Goal: Complete application form: Complete application form

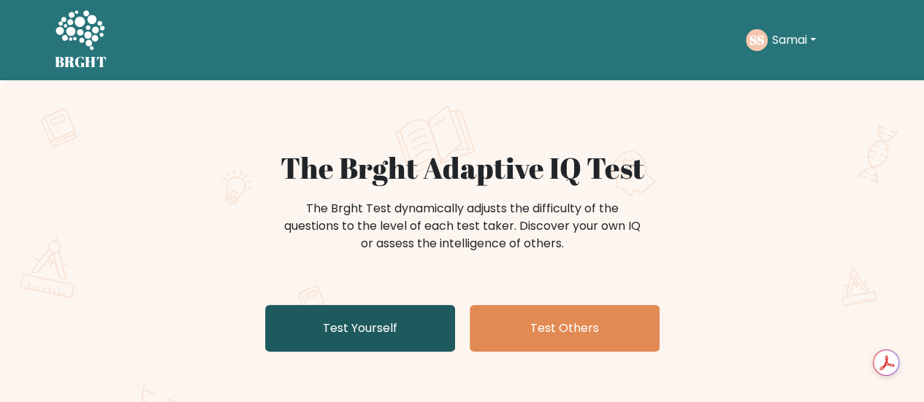
click at [432, 315] on link "Test Yourself" at bounding box center [360, 328] width 190 height 47
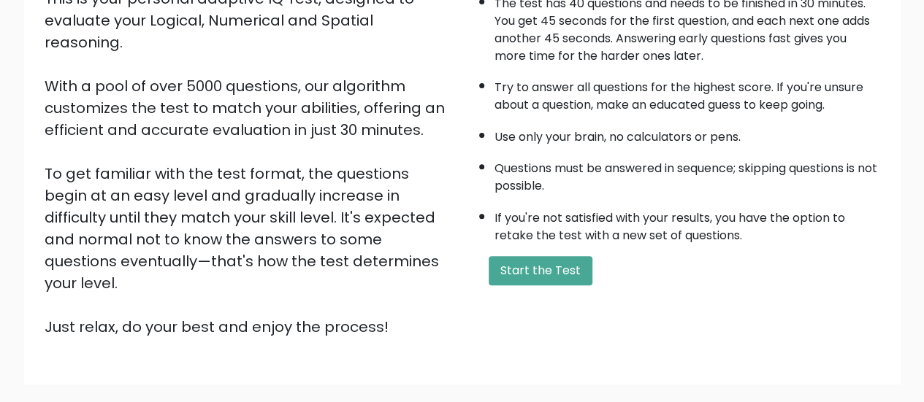
scroll to position [213, 0]
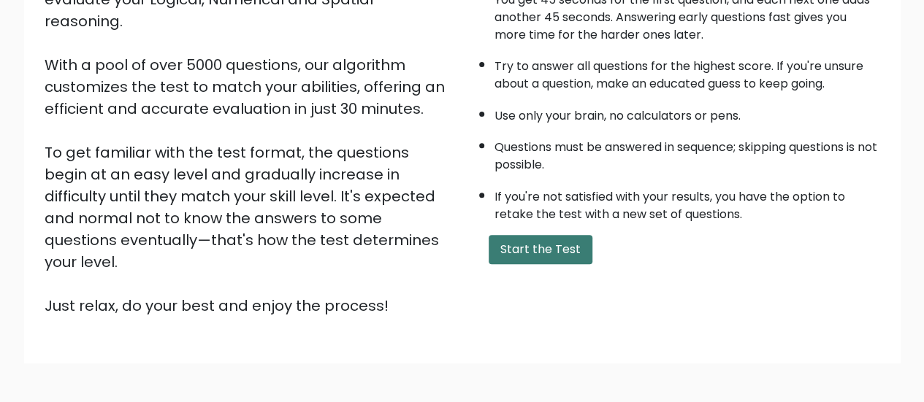
click at [526, 235] on button "Start the Test" at bounding box center [541, 249] width 104 height 29
click at [532, 248] on button "Start the Test" at bounding box center [541, 249] width 104 height 29
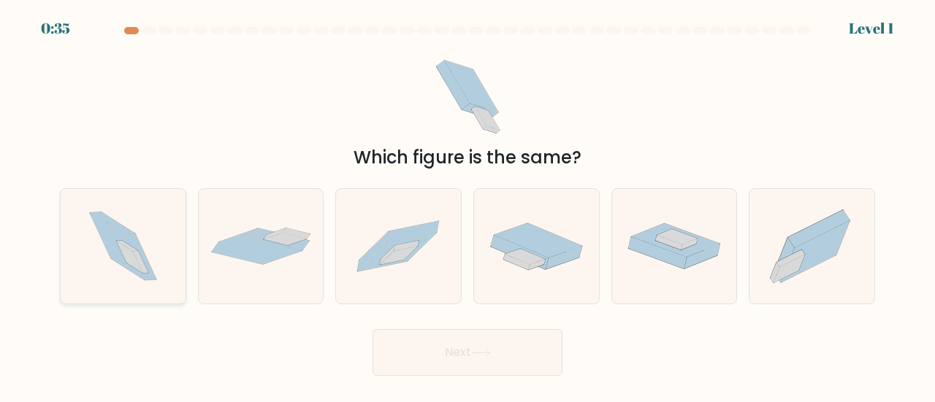
click at [125, 247] on icon at bounding box center [129, 258] width 26 height 32
click at [467, 205] on input "a." at bounding box center [467, 204] width 1 height 4
radio input "true"
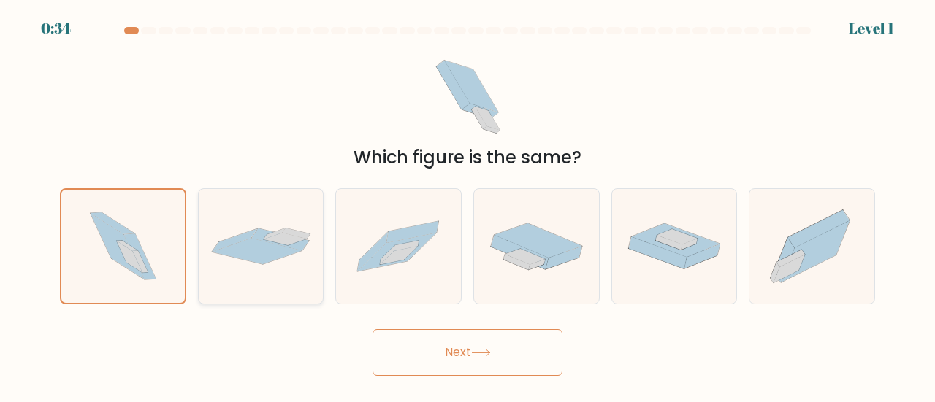
click at [314, 246] on icon at bounding box center [261, 246] width 125 height 37
click at [467, 205] on input "b." at bounding box center [467, 204] width 1 height 4
radio input "true"
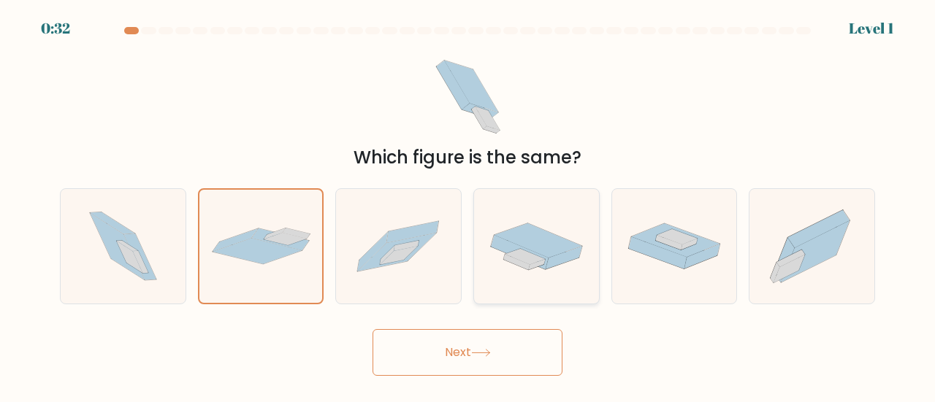
click at [530, 265] on icon at bounding box center [537, 264] width 17 height 10
click at [468, 205] on input "d." at bounding box center [467, 204] width 1 height 4
radio input "true"
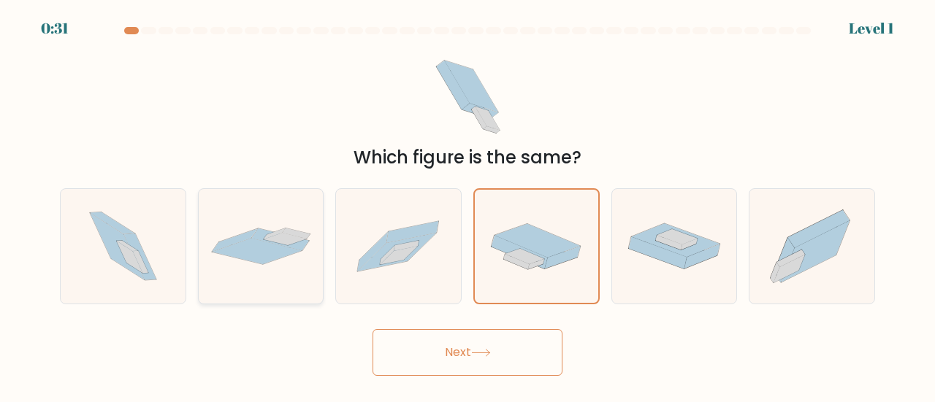
click at [226, 267] on div at bounding box center [261, 246] width 126 height 116
click at [467, 205] on input "b." at bounding box center [467, 204] width 1 height 4
radio input "true"
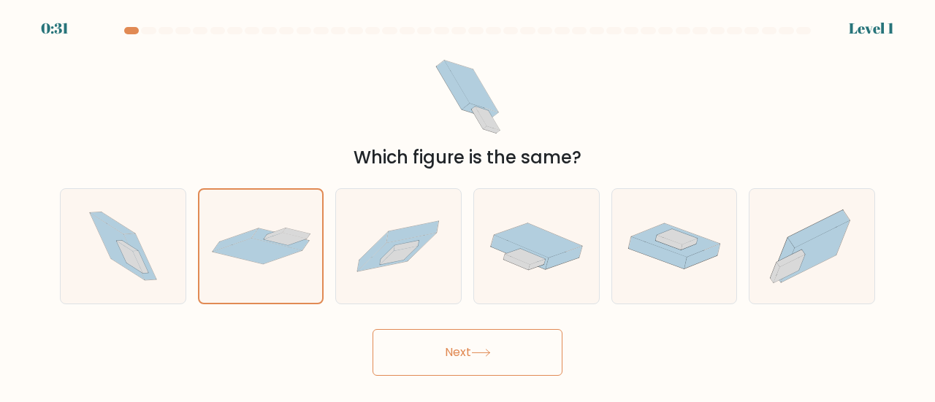
click at [441, 329] on button "Next" at bounding box center [467, 352] width 190 height 47
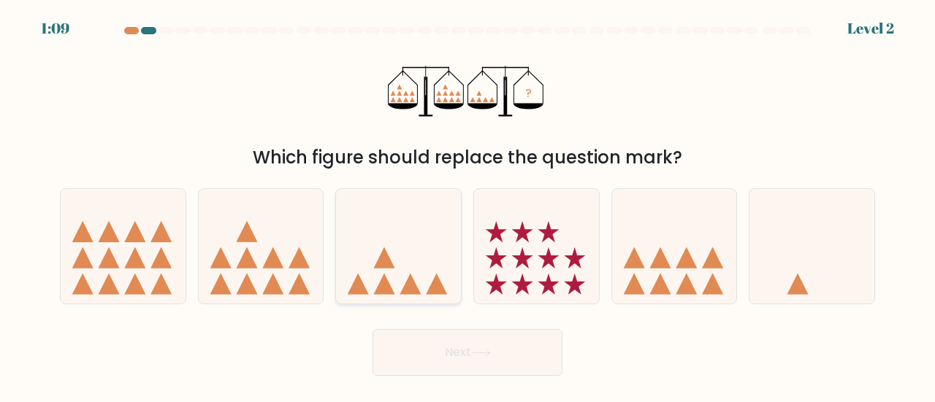
click at [388, 216] on icon at bounding box center [398, 246] width 125 height 103
click at [467, 205] on input "c." at bounding box center [467, 204] width 1 height 4
radio input "true"
click at [406, 366] on button "Next" at bounding box center [467, 352] width 190 height 47
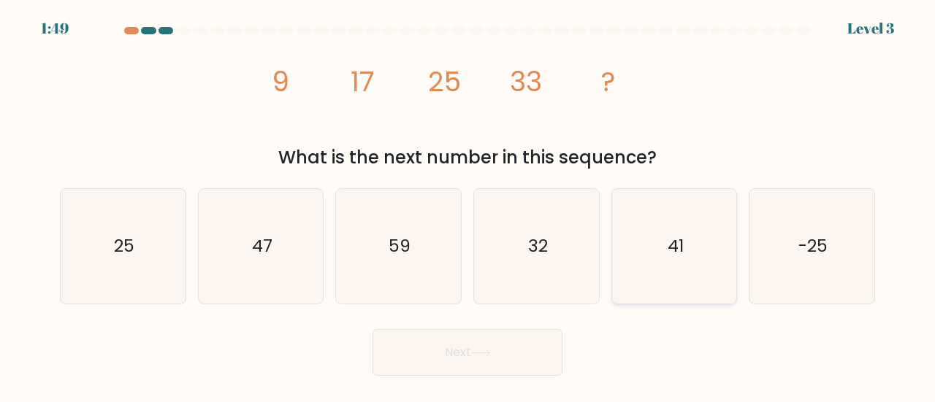
click at [679, 299] on icon "41" at bounding box center [674, 246] width 115 height 115
click at [468, 205] on input "e. 41" at bounding box center [467, 204] width 1 height 4
radio input "true"
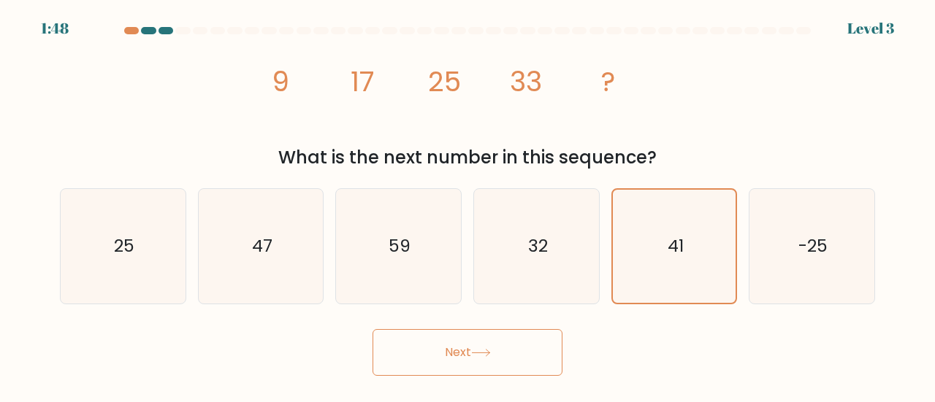
click at [467, 349] on button "Next" at bounding box center [467, 352] width 190 height 47
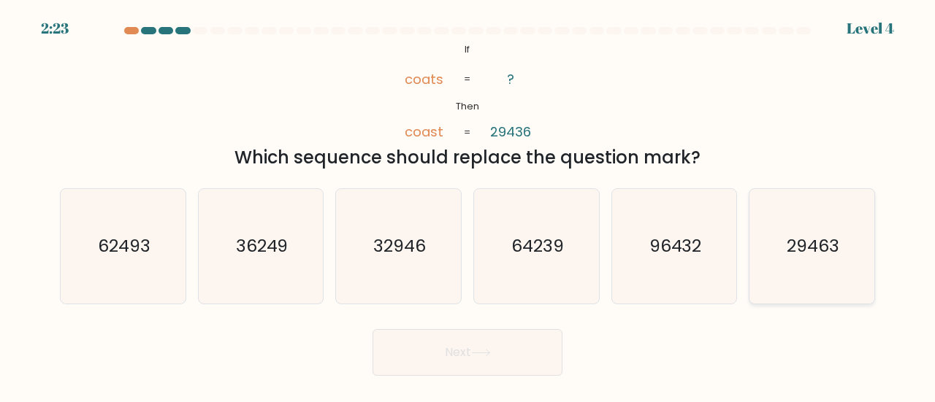
click at [800, 235] on text "29463" at bounding box center [813, 246] width 53 height 24
click at [468, 205] on input "f. 29463" at bounding box center [467, 204] width 1 height 4
radio input "true"
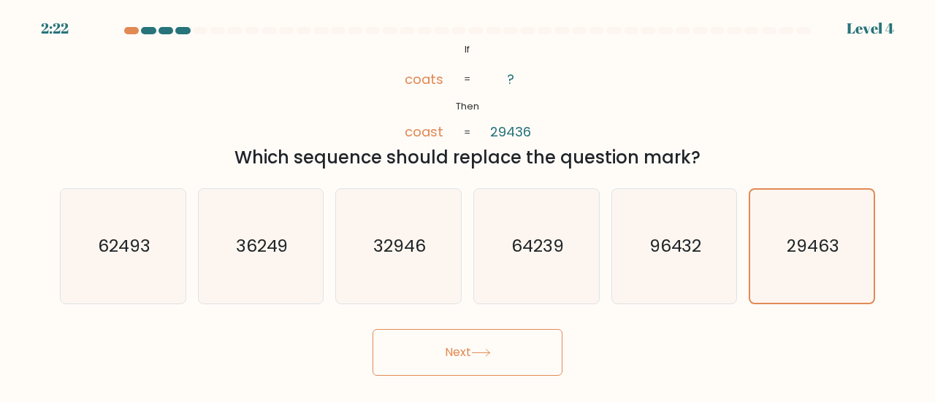
click at [437, 362] on button "Next" at bounding box center [467, 352] width 190 height 47
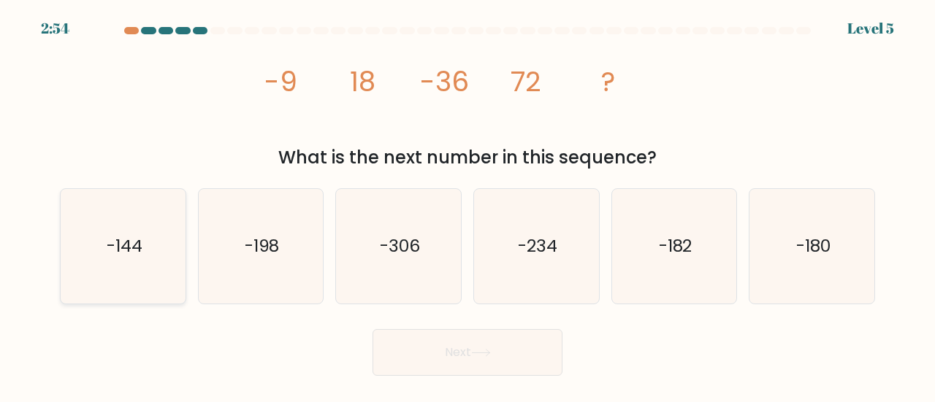
click at [125, 252] on text "-144" at bounding box center [124, 246] width 36 height 24
click at [467, 205] on input "a. -144" at bounding box center [467, 204] width 1 height 4
radio input "true"
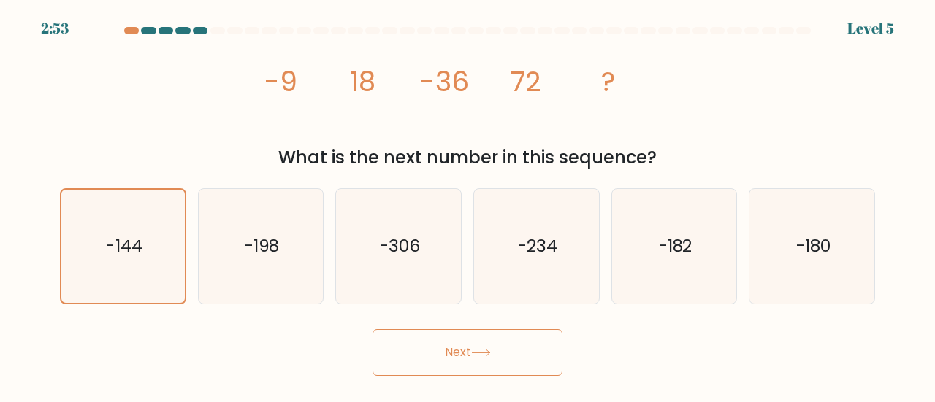
click at [536, 338] on button "Next" at bounding box center [467, 352] width 190 height 47
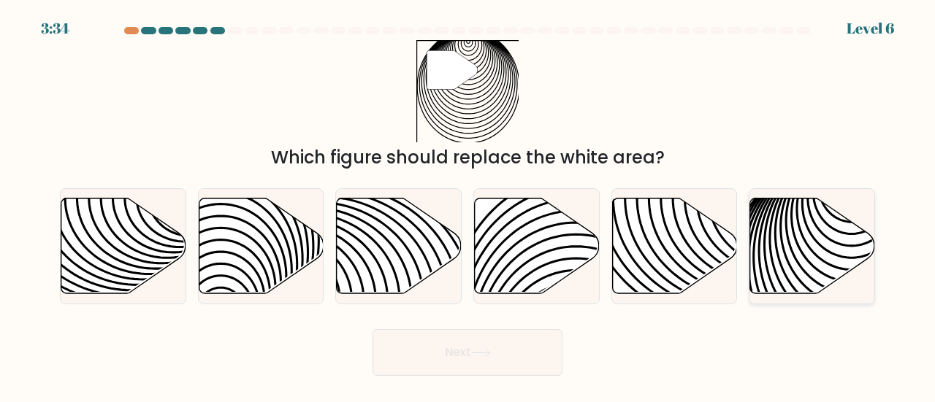
click at [799, 200] on icon at bounding box center [812, 246] width 125 height 96
click at [468, 202] on input "f." at bounding box center [467, 204] width 1 height 4
radio input "true"
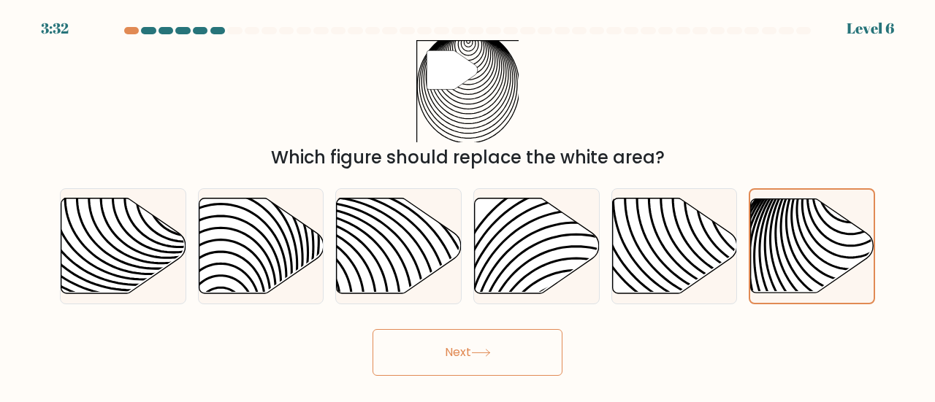
click at [445, 354] on button "Next" at bounding box center [467, 352] width 190 height 47
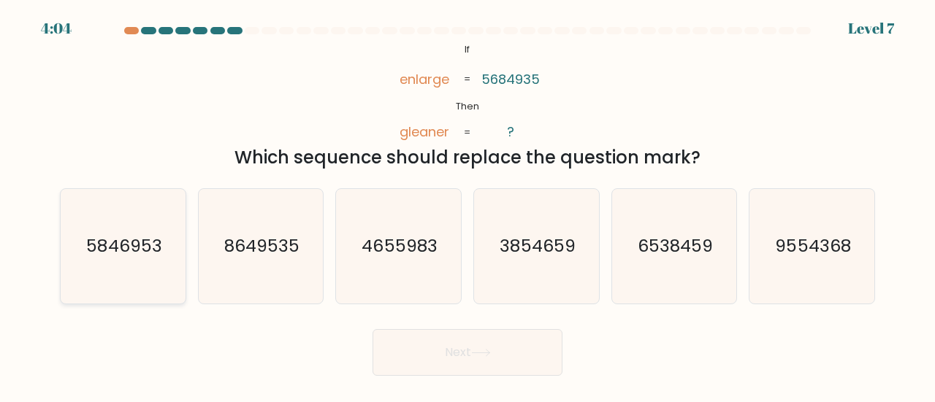
click at [158, 204] on icon "5846953" at bounding box center [123, 246] width 115 height 115
click at [467, 204] on input "a. 5846953" at bounding box center [467, 204] width 1 height 4
radio input "true"
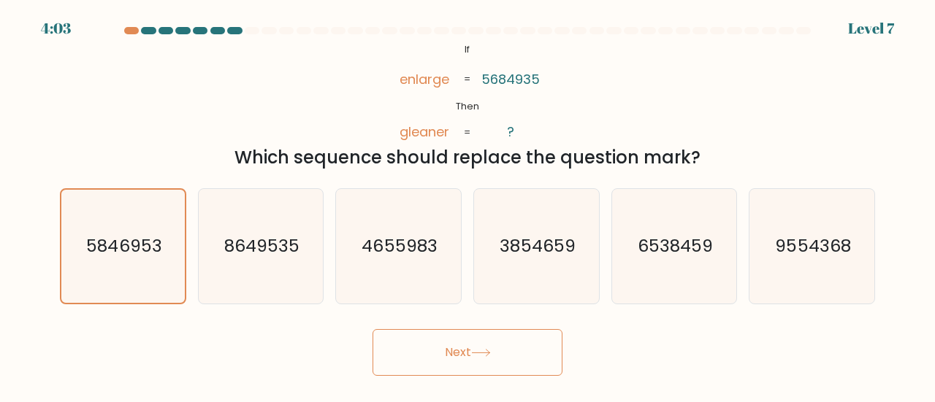
click at [481, 332] on button "Next" at bounding box center [467, 352] width 190 height 47
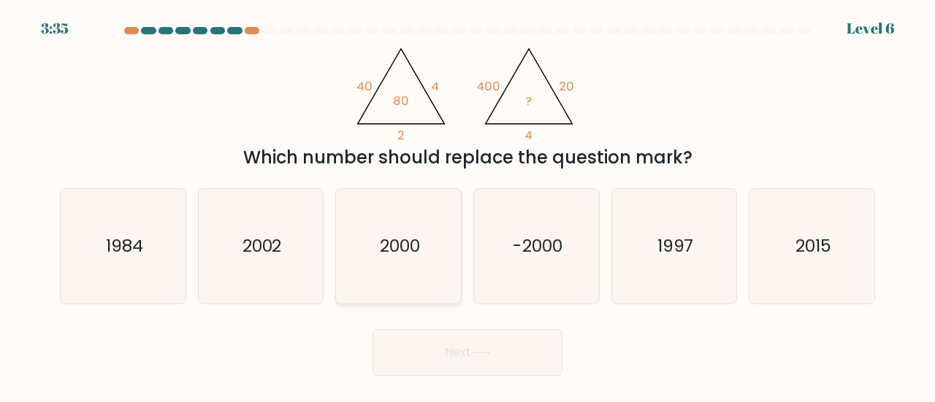
click at [440, 223] on icon "2000" at bounding box center [398, 246] width 115 height 115
click at [467, 205] on input "c. 2000" at bounding box center [467, 204] width 1 height 4
radio input "true"
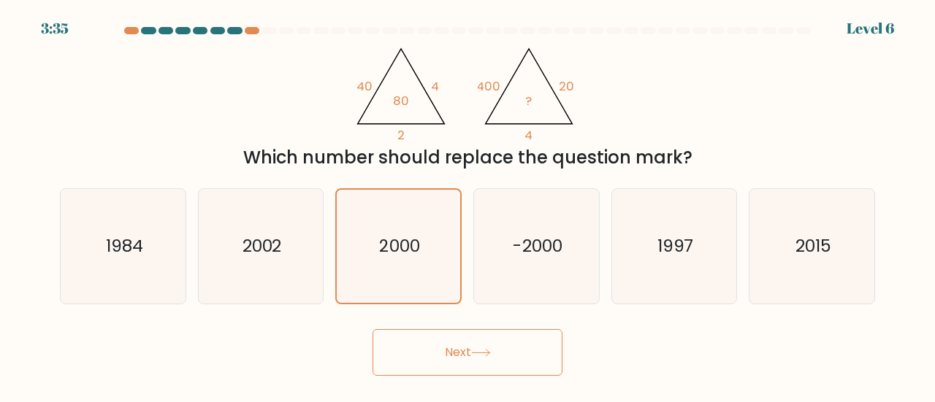
click at [451, 335] on button "Next" at bounding box center [467, 352] width 190 height 47
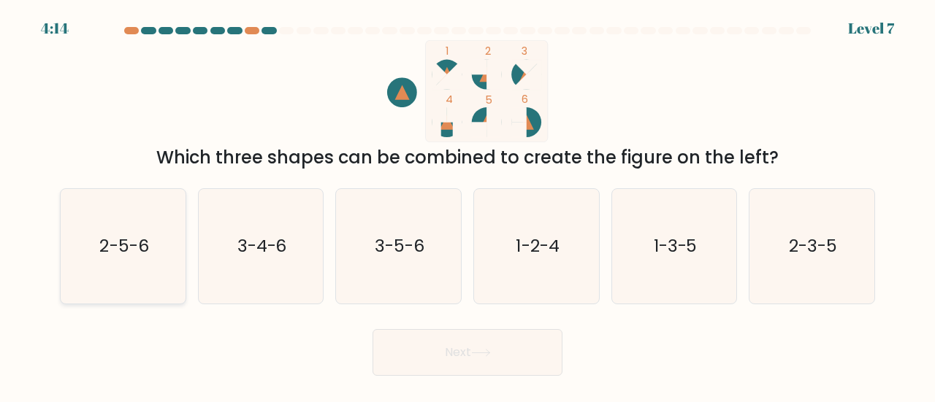
click at [117, 263] on icon "2-5-6" at bounding box center [123, 246] width 115 height 115
click at [467, 205] on input "a. 2-5-6" at bounding box center [467, 204] width 1 height 4
radio input "true"
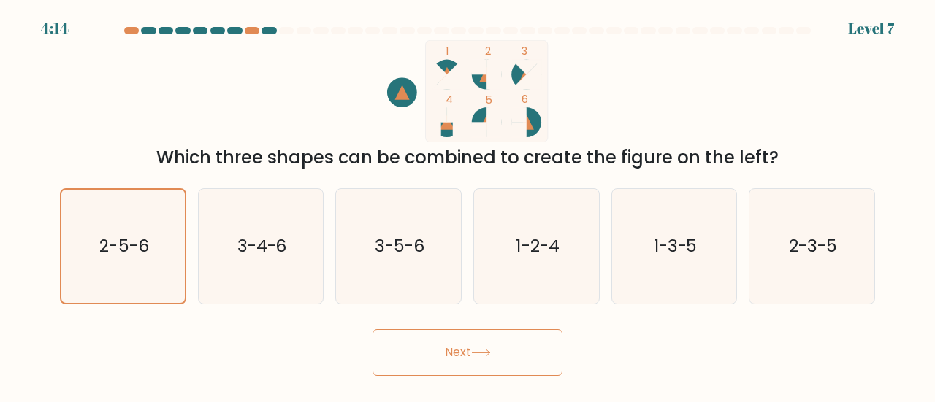
click at [450, 335] on button "Next" at bounding box center [467, 352] width 190 height 47
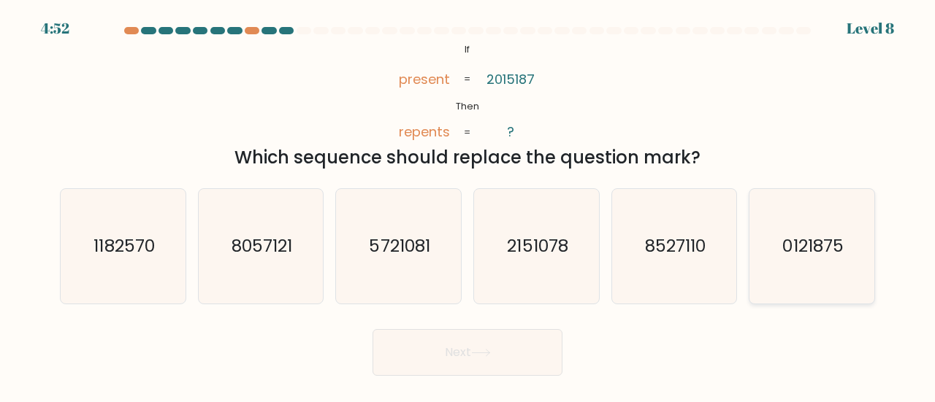
click at [762, 247] on icon "0121875" at bounding box center [811, 246] width 115 height 115
click at [468, 205] on input "f. 0121875" at bounding box center [467, 204] width 1 height 4
radio input "true"
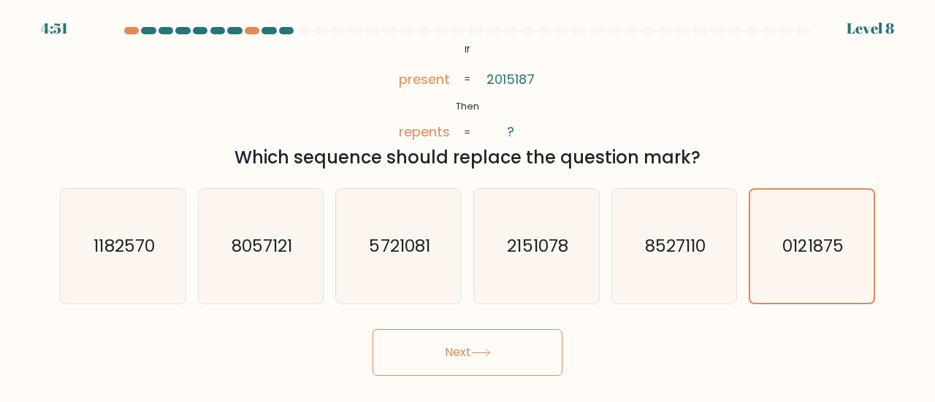
click at [550, 356] on button "Next" at bounding box center [467, 352] width 190 height 47
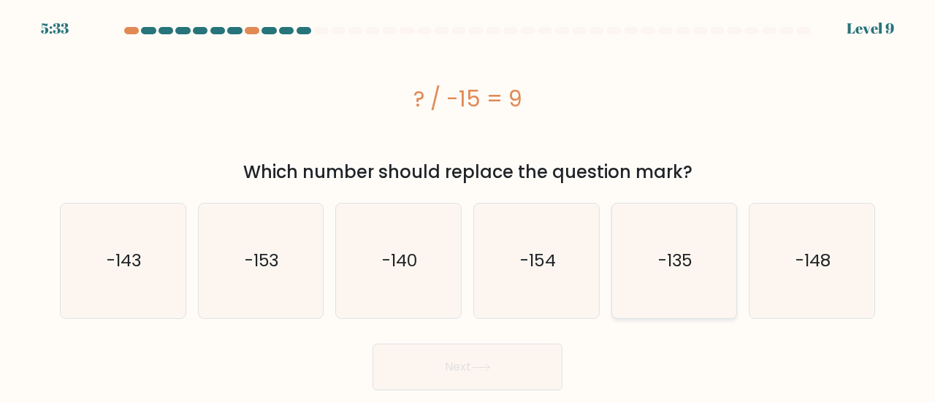
click at [701, 276] on icon "-135" at bounding box center [674, 261] width 115 height 115
click at [468, 205] on input "e. -135" at bounding box center [467, 204] width 1 height 4
radio input "true"
click at [491, 362] on button "Next" at bounding box center [467, 367] width 190 height 47
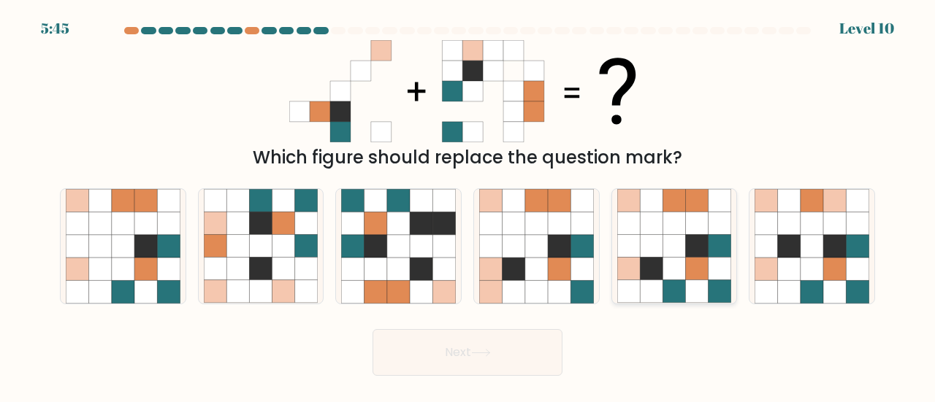
click at [678, 275] on icon at bounding box center [673, 269] width 23 height 23
click at [468, 205] on input "e." at bounding box center [467, 204] width 1 height 4
radio input "true"
click at [448, 345] on button "Next" at bounding box center [467, 352] width 190 height 47
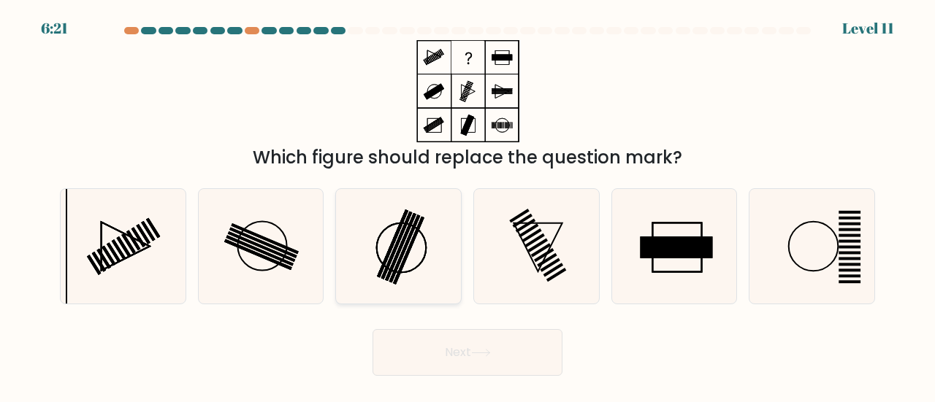
drag, startPoint x: 411, startPoint y: 232, endPoint x: 413, endPoint y: 248, distance: 15.4
click at [412, 233] on rect at bounding box center [404, 249] width 31 height 68
click at [467, 205] on input "c." at bounding box center [467, 204] width 1 height 4
radio input "true"
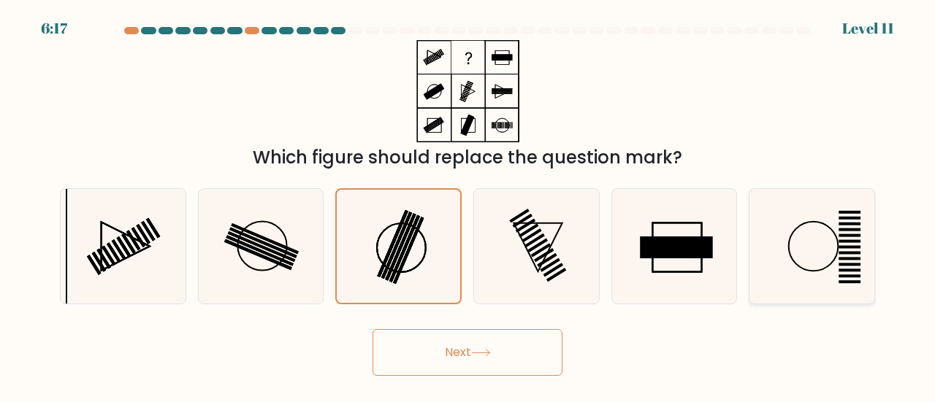
click at [854, 278] on rect at bounding box center [849, 276] width 22 height 3
click at [468, 205] on input "f." at bounding box center [467, 204] width 1 height 4
radio input "true"
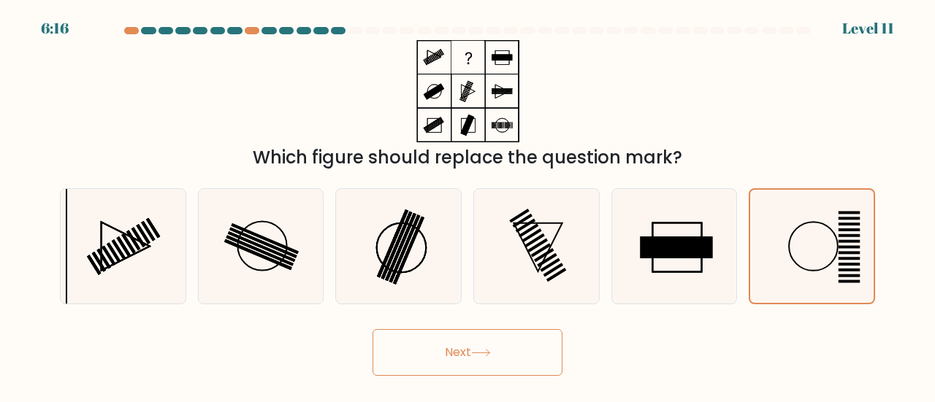
click at [539, 349] on button "Next" at bounding box center [467, 352] width 190 height 47
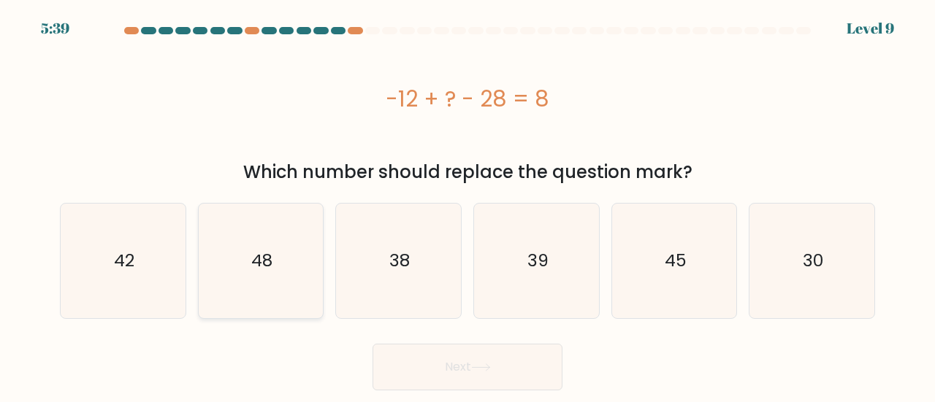
click at [258, 220] on icon "48" at bounding box center [261, 261] width 115 height 115
click at [467, 205] on input "b. 48" at bounding box center [467, 204] width 1 height 4
radio input "true"
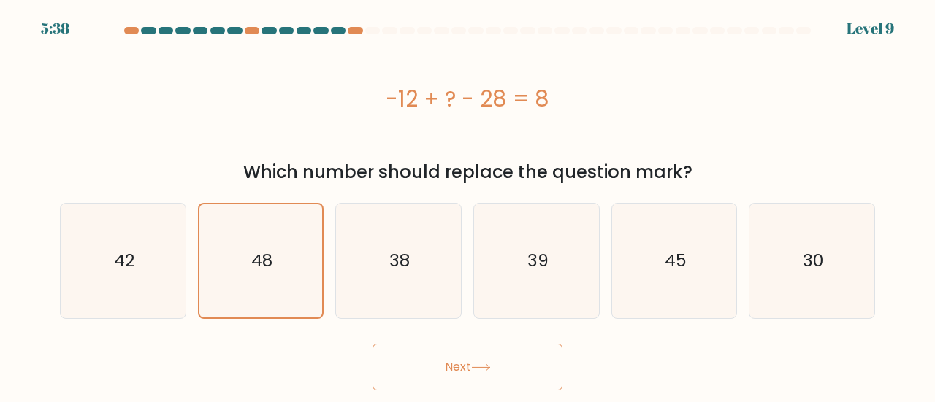
click at [426, 367] on button "Next" at bounding box center [467, 367] width 190 height 47
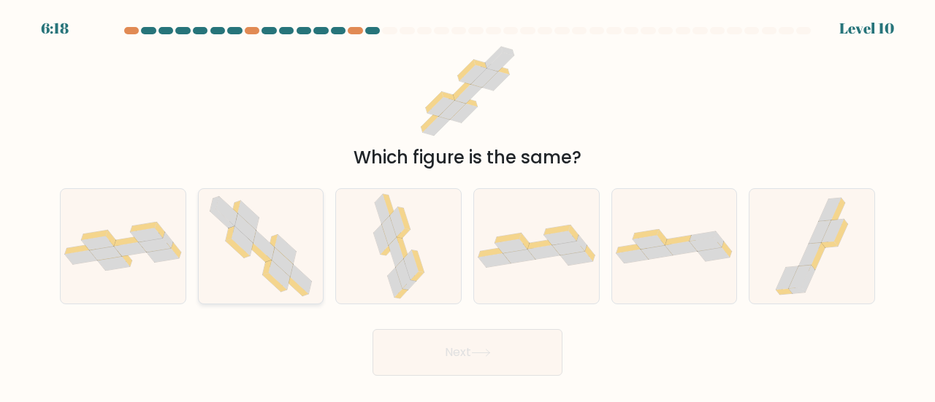
click at [261, 250] on icon at bounding box center [263, 245] width 21 height 29
click at [467, 205] on input "b." at bounding box center [467, 204] width 1 height 4
radio input "true"
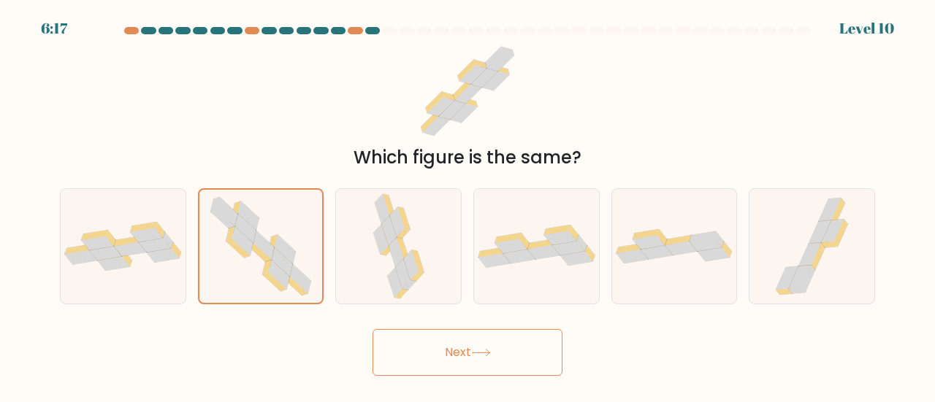
click at [519, 358] on button "Next" at bounding box center [467, 352] width 190 height 47
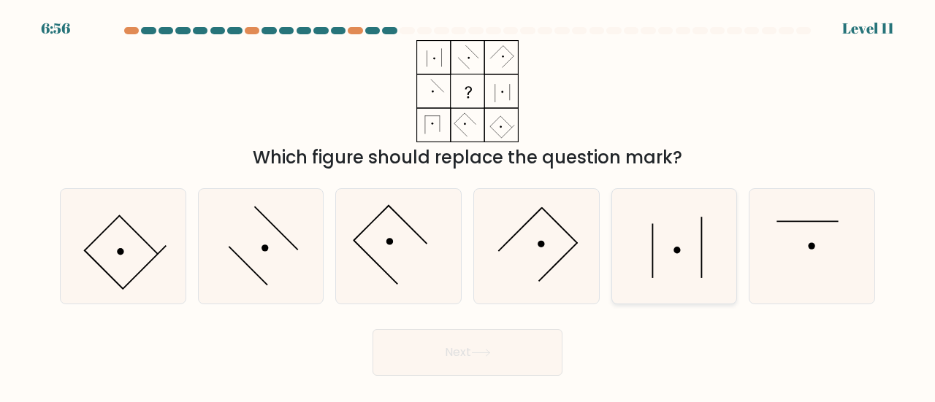
click at [689, 202] on icon at bounding box center [674, 246] width 115 height 115
click at [468, 202] on input "e." at bounding box center [467, 204] width 1 height 4
radio input "true"
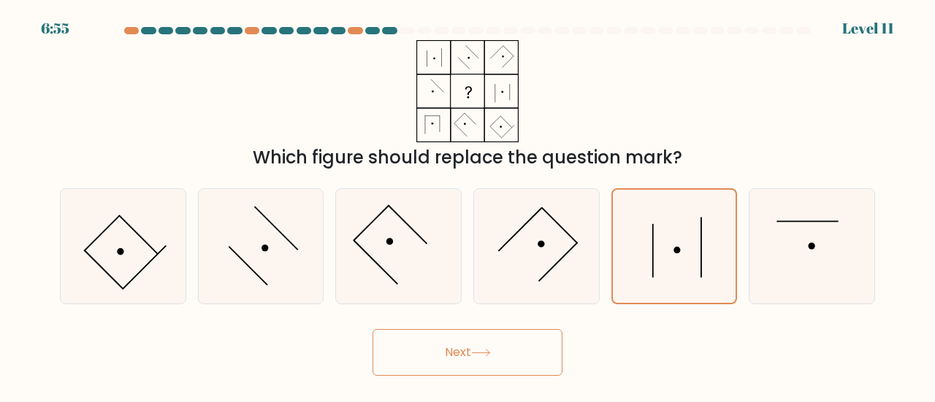
click at [535, 352] on button "Next" at bounding box center [467, 352] width 190 height 47
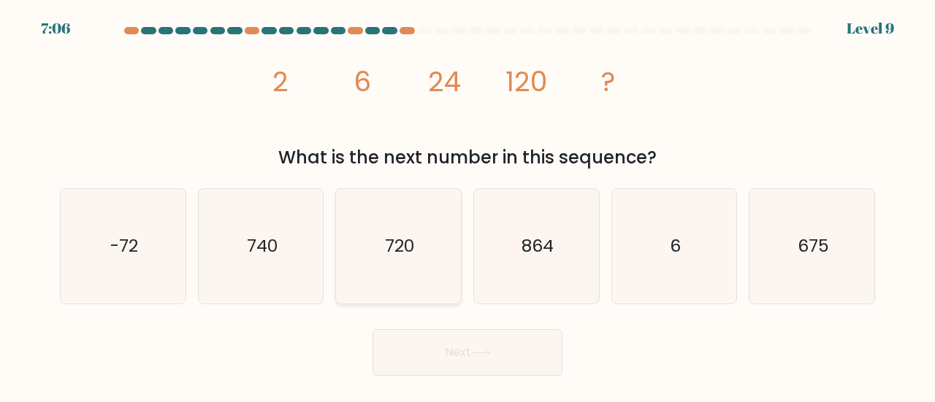
click at [391, 251] on text "720" at bounding box center [399, 246] width 29 height 24
click at [467, 205] on input "c. 720" at bounding box center [467, 204] width 1 height 4
radio input "true"
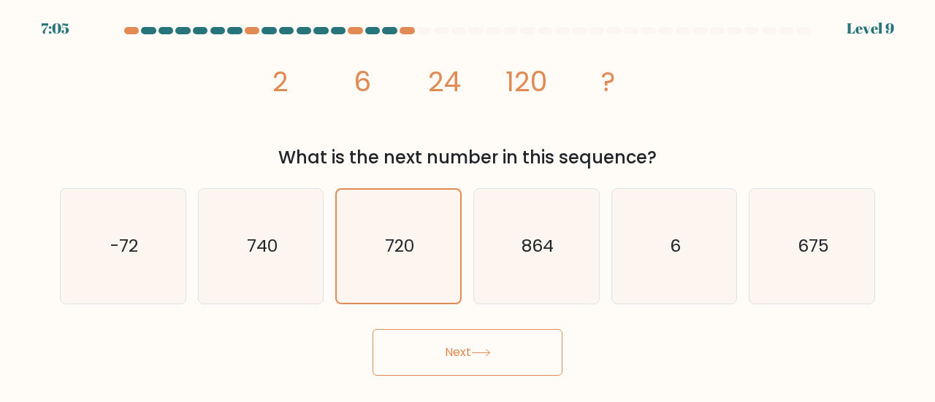
click at [433, 341] on button "Next" at bounding box center [467, 352] width 190 height 47
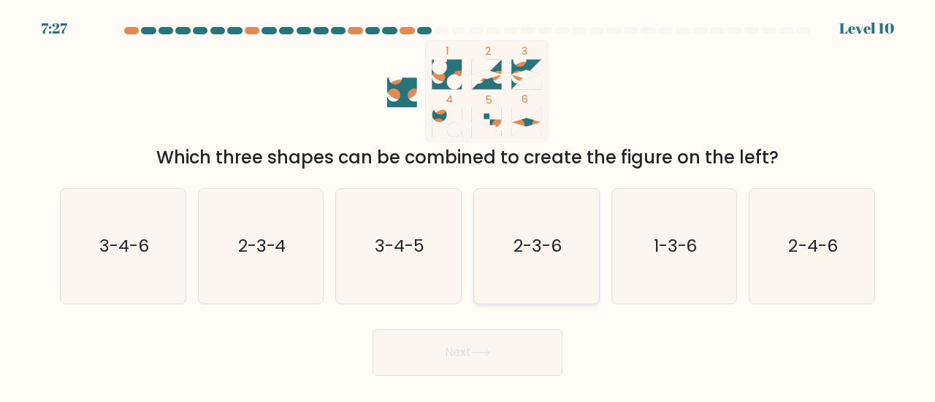
click at [562, 237] on icon "2-3-6" at bounding box center [536, 246] width 115 height 115
click at [468, 205] on input "d. 2-3-6" at bounding box center [467, 204] width 1 height 4
radio input "true"
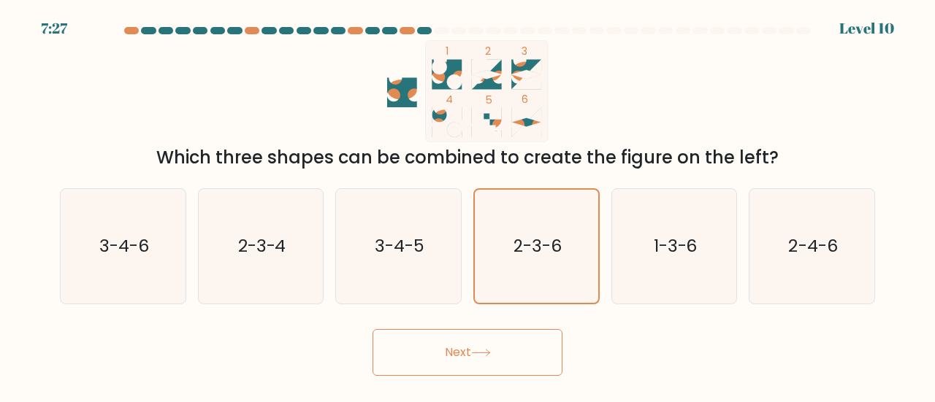
click at [508, 347] on button "Next" at bounding box center [467, 352] width 190 height 47
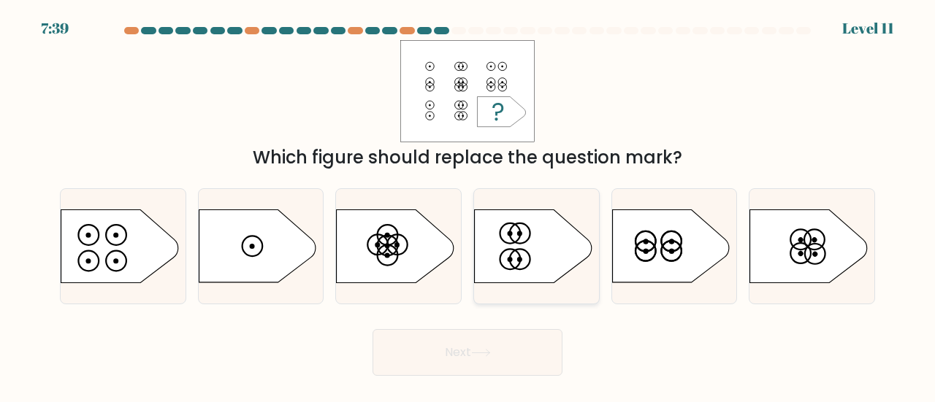
click at [568, 271] on icon at bounding box center [533, 246] width 117 height 73
click at [468, 205] on input "d." at bounding box center [467, 204] width 1 height 4
radio input "true"
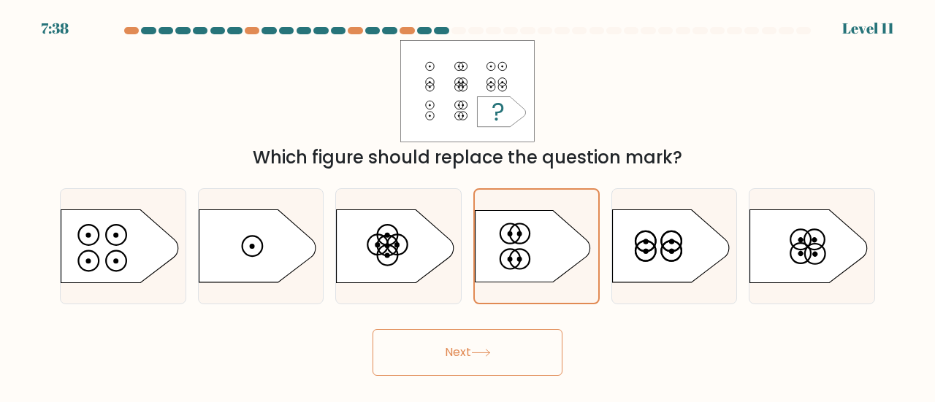
click at [491, 362] on button "Next" at bounding box center [467, 352] width 190 height 47
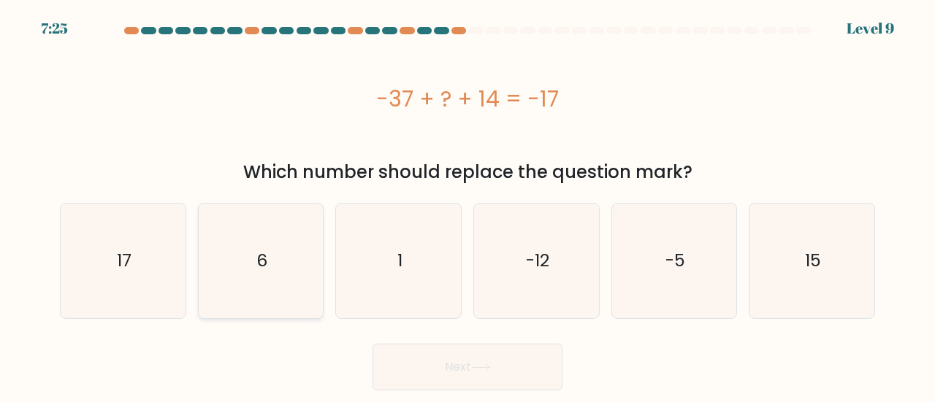
click at [301, 268] on icon "6" at bounding box center [261, 261] width 115 height 115
click at [467, 205] on input "b. 6" at bounding box center [467, 204] width 1 height 4
radio input "true"
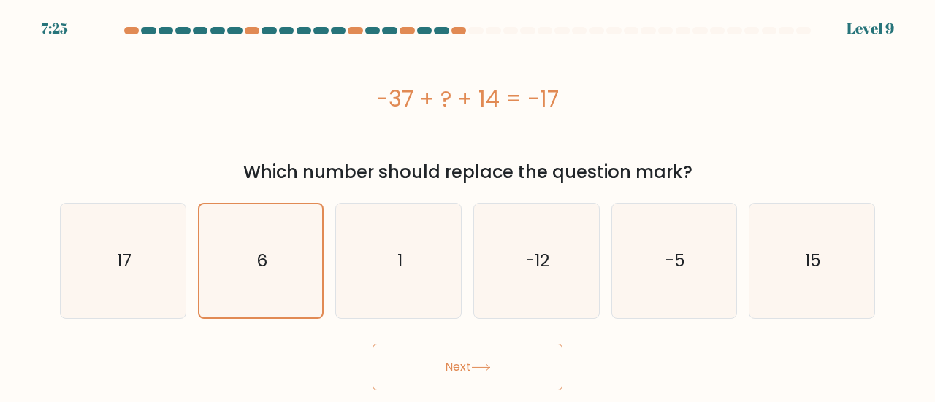
click at [424, 351] on button "Next" at bounding box center [467, 367] width 190 height 47
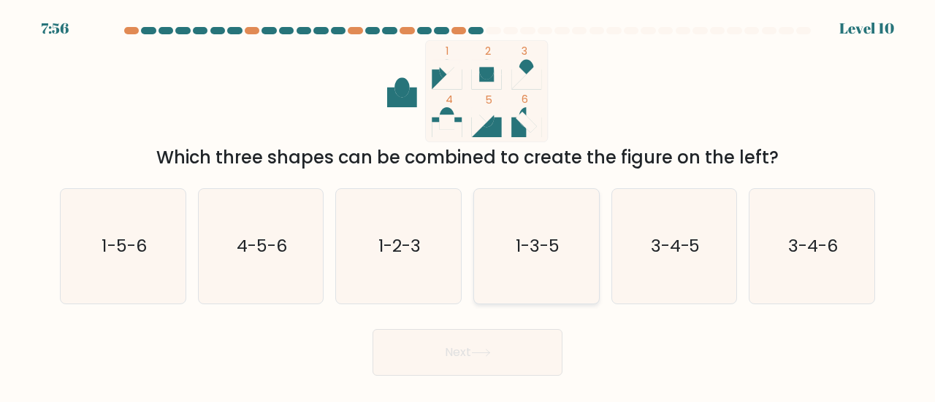
click at [573, 223] on icon "1-3-5" at bounding box center [536, 246] width 115 height 115
click at [468, 205] on input "d. 1-3-5" at bounding box center [467, 204] width 1 height 4
radio input "true"
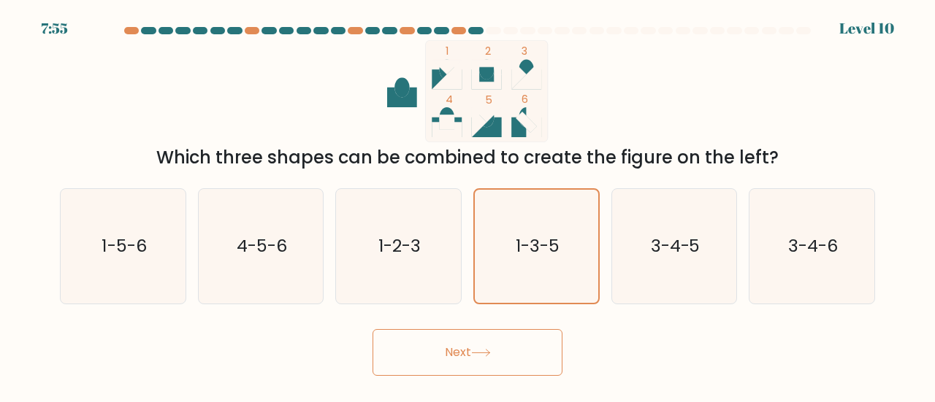
click at [510, 349] on button "Next" at bounding box center [467, 352] width 190 height 47
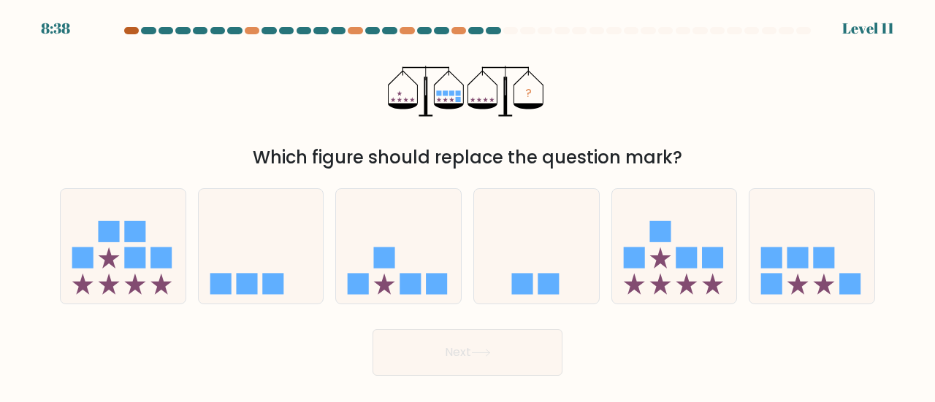
click at [134, 31] on div at bounding box center [131, 30] width 15 height 7
click at [128, 33] on div at bounding box center [131, 30] width 15 height 7
drag, startPoint x: 149, startPoint y: 31, endPoint x: 126, endPoint y: 45, distance: 27.2
click at [126, 45] on form at bounding box center [467, 201] width 935 height 349
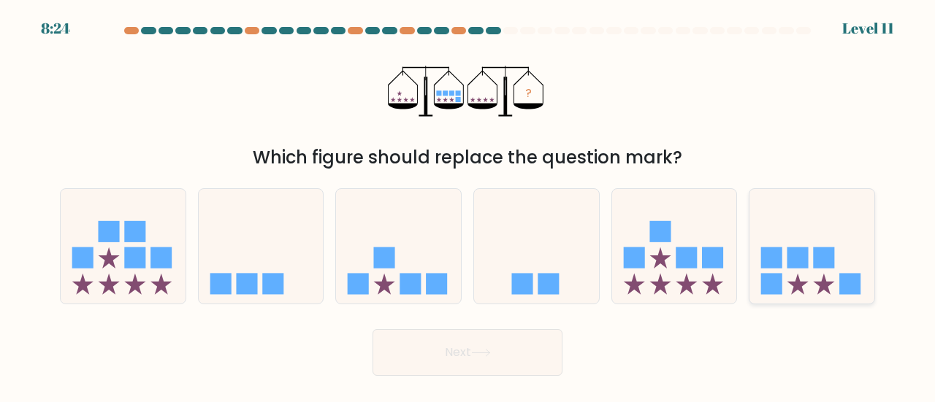
click at [757, 252] on icon at bounding box center [811, 246] width 125 height 103
click at [468, 205] on input "f." at bounding box center [467, 204] width 1 height 4
radio input "true"
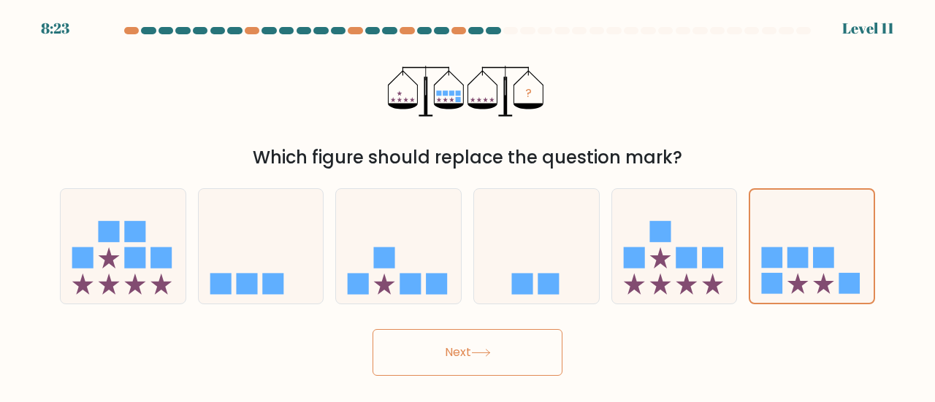
click at [540, 356] on button "Next" at bounding box center [467, 352] width 190 height 47
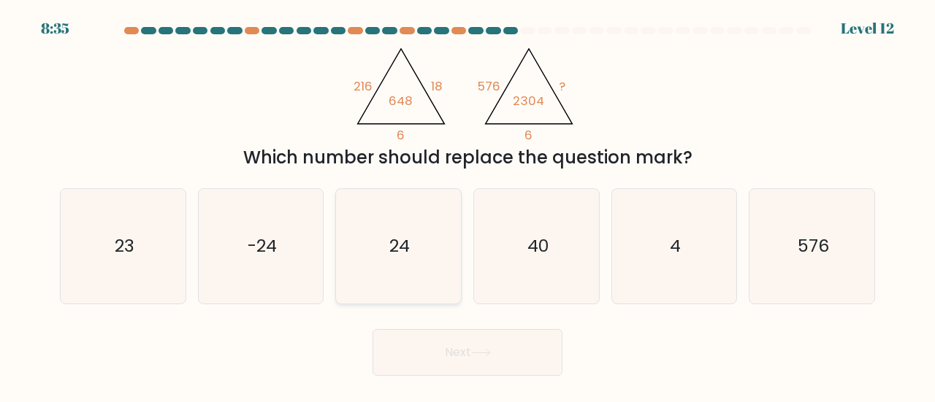
click at [422, 221] on icon "24" at bounding box center [398, 246] width 115 height 115
click at [467, 205] on input "c. 24" at bounding box center [467, 204] width 1 height 4
radio input "true"
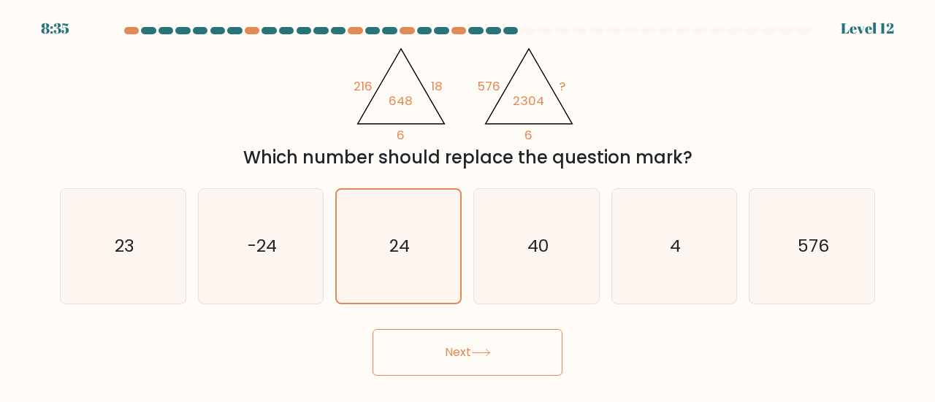
click at [419, 333] on button "Next" at bounding box center [467, 352] width 190 height 47
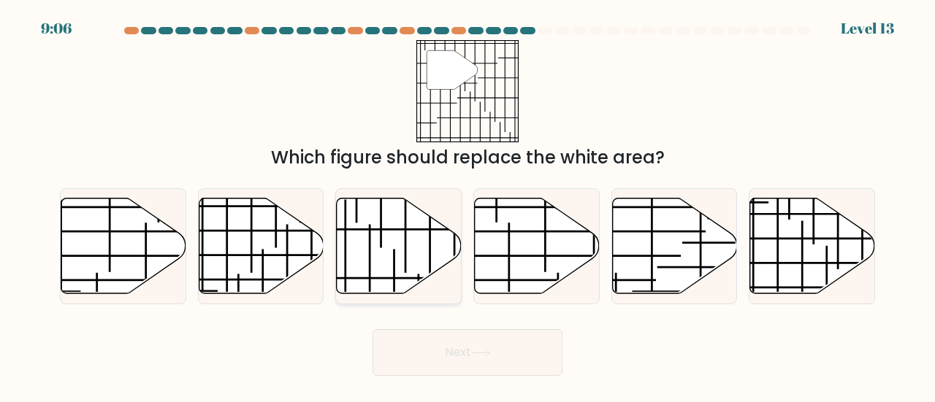
click at [362, 253] on icon at bounding box center [399, 246] width 125 height 96
click at [467, 205] on input "c." at bounding box center [467, 204] width 1 height 4
radio input "true"
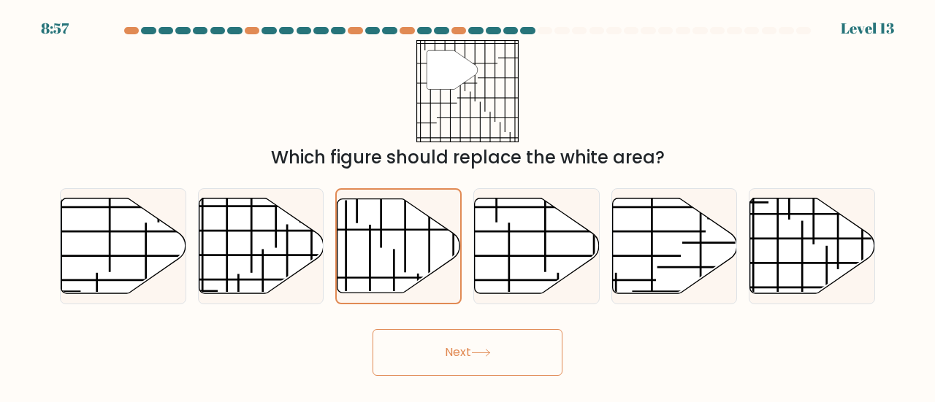
click at [502, 347] on button "Next" at bounding box center [467, 352] width 190 height 47
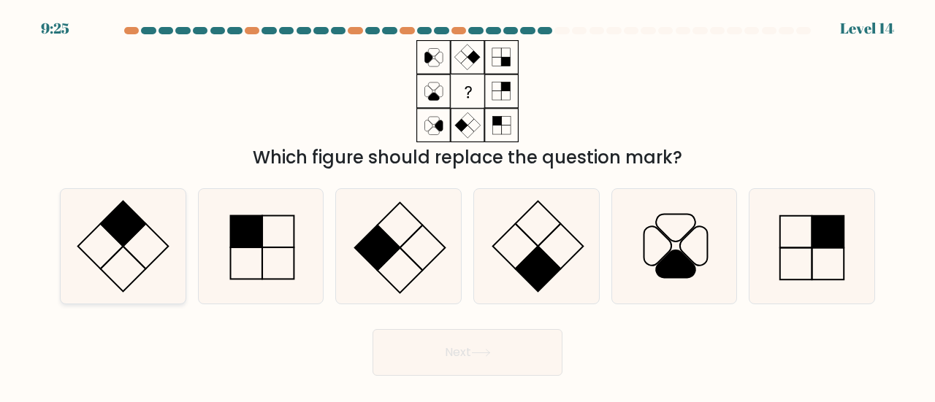
drag, startPoint x: 139, startPoint y: 229, endPoint x: 197, endPoint y: 262, distance: 67.4
click at [139, 229] on rect at bounding box center [123, 224] width 45 height 45
click at [467, 205] on input "a." at bounding box center [467, 204] width 1 height 4
radio input "true"
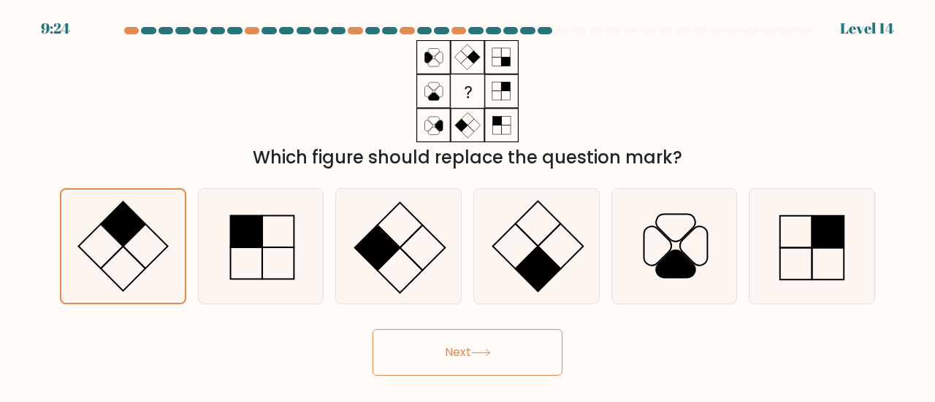
click at [454, 356] on button "Next" at bounding box center [467, 352] width 190 height 47
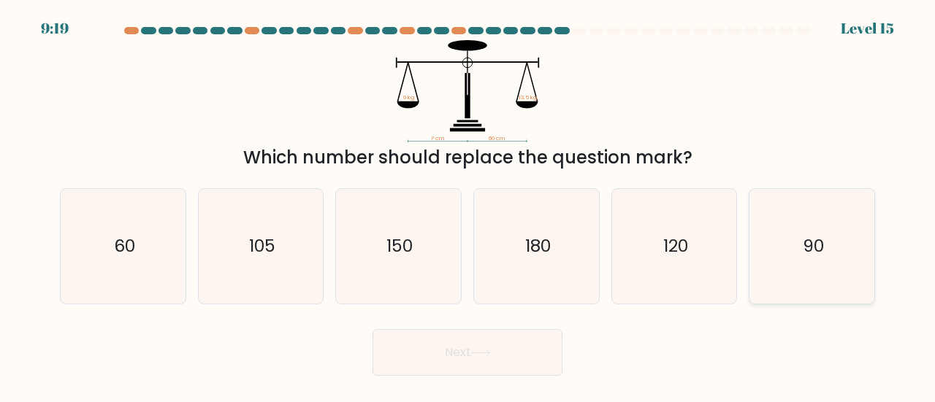
click at [852, 207] on icon "90" at bounding box center [811, 246] width 115 height 115
click at [468, 205] on input "f. 90" at bounding box center [467, 204] width 1 height 4
radio input "true"
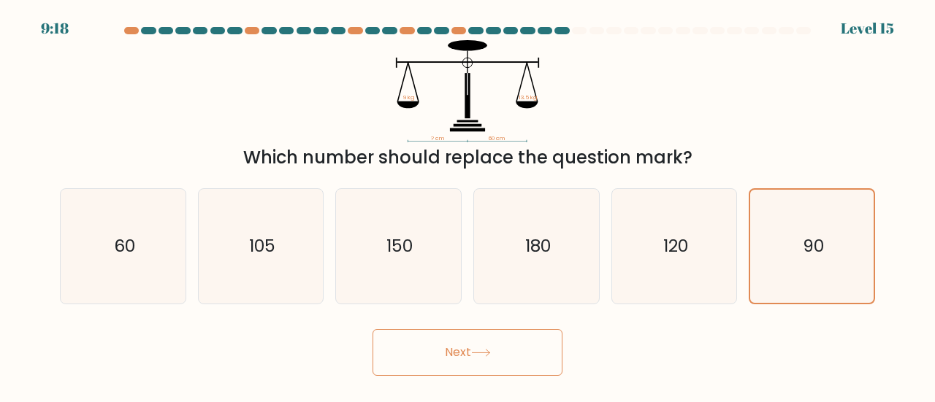
click at [525, 335] on button "Next" at bounding box center [467, 352] width 190 height 47
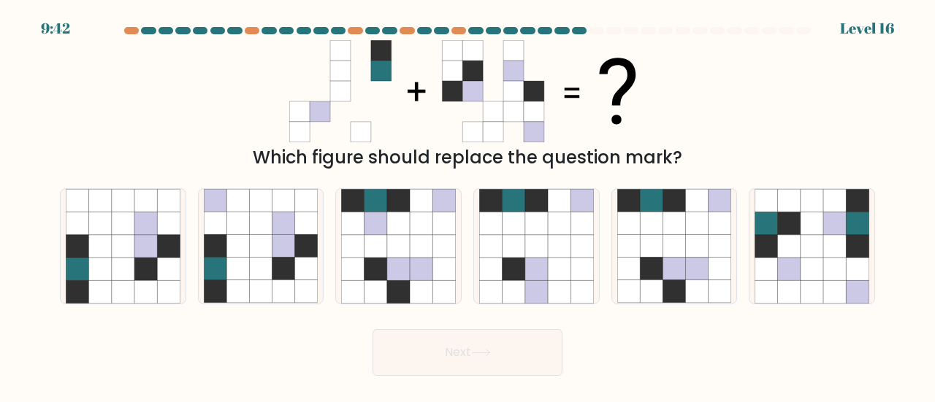
drag, startPoint x: 401, startPoint y: 280, endPoint x: 383, endPoint y: 313, distance: 37.2
click at [388, 299] on icon at bounding box center [398, 246] width 115 height 115
click at [467, 205] on input "c." at bounding box center [467, 204] width 1 height 4
radio input "true"
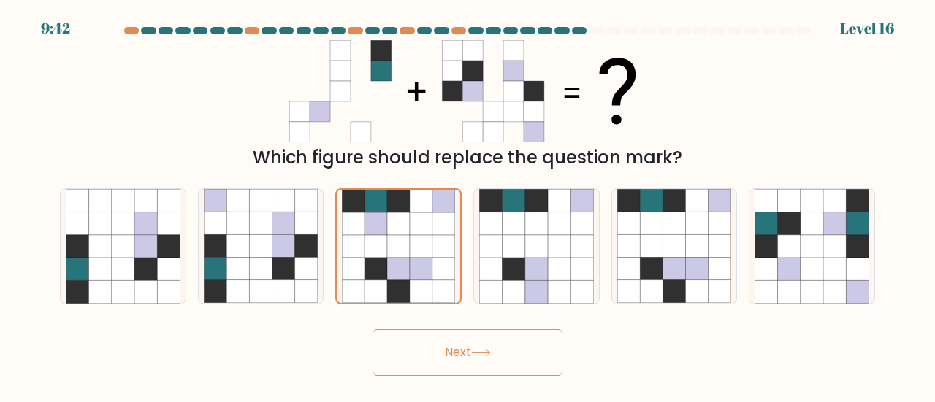
click at [436, 344] on button "Next" at bounding box center [467, 352] width 190 height 47
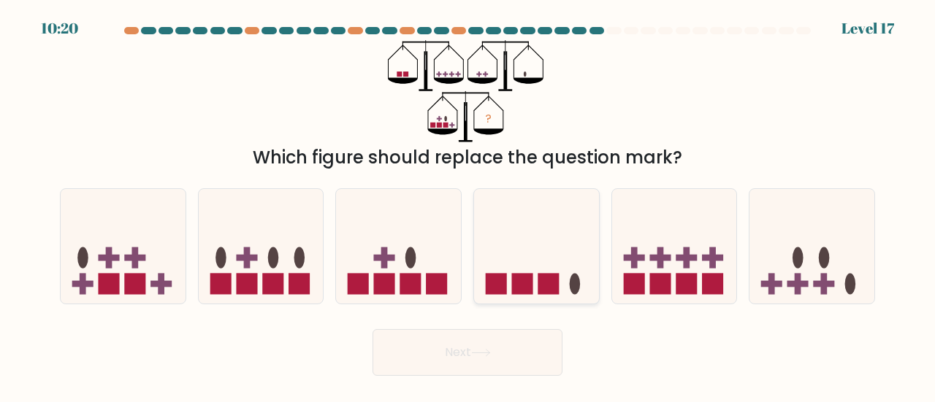
click at [546, 269] on icon at bounding box center [536, 246] width 125 height 103
click at [468, 205] on input "d." at bounding box center [467, 204] width 1 height 4
radio input "true"
click at [534, 348] on button "Next" at bounding box center [467, 352] width 190 height 47
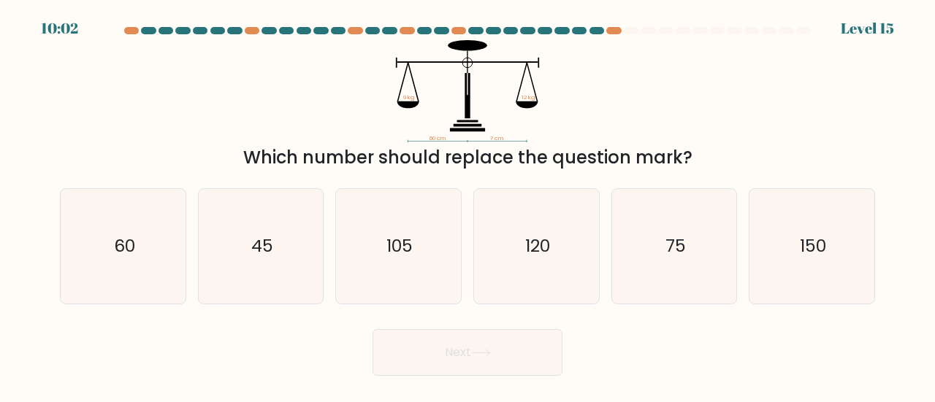
drag, startPoint x: 241, startPoint y: 236, endPoint x: 400, endPoint y: 332, distance: 185.7
click at [243, 237] on icon "45" at bounding box center [261, 246] width 115 height 115
click at [467, 205] on input "b. 45" at bounding box center [467, 204] width 1 height 4
radio input "true"
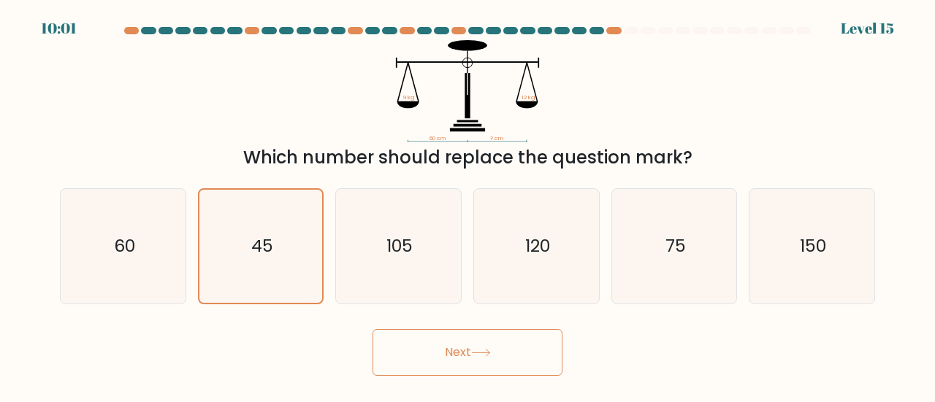
click at [429, 354] on button "Next" at bounding box center [467, 352] width 190 height 47
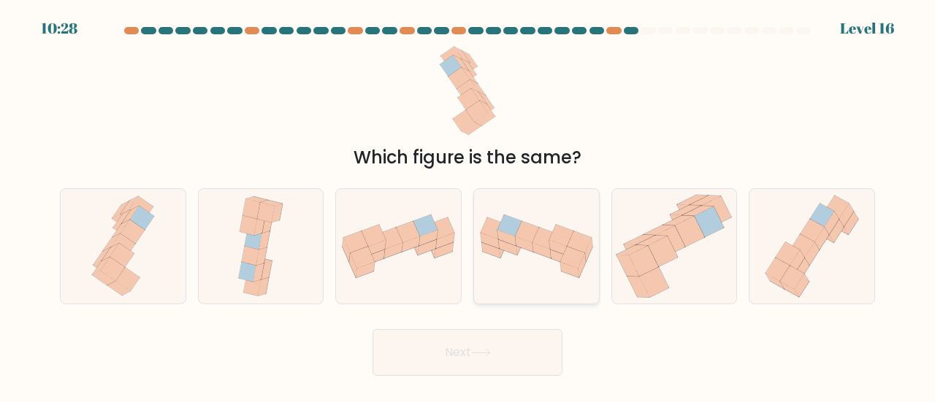
click at [517, 272] on icon at bounding box center [536, 246] width 125 height 69
click at [468, 205] on input "d." at bounding box center [467, 204] width 1 height 4
radio input "true"
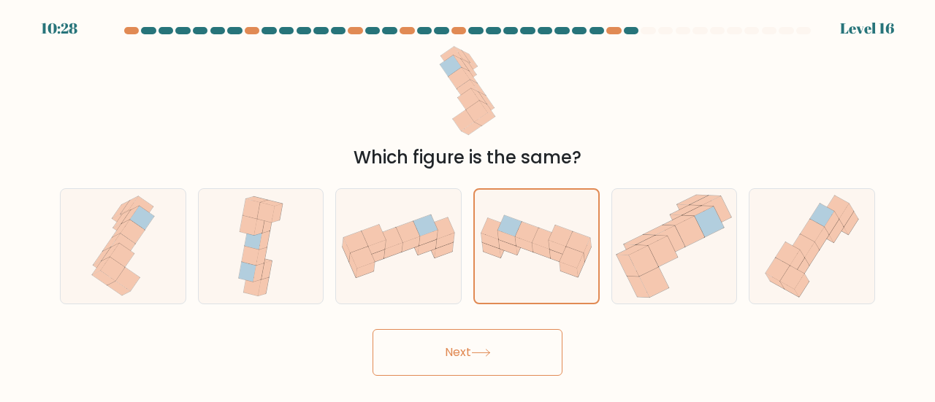
click at [516, 345] on button "Next" at bounding box center [467, 352] width 190 height 47
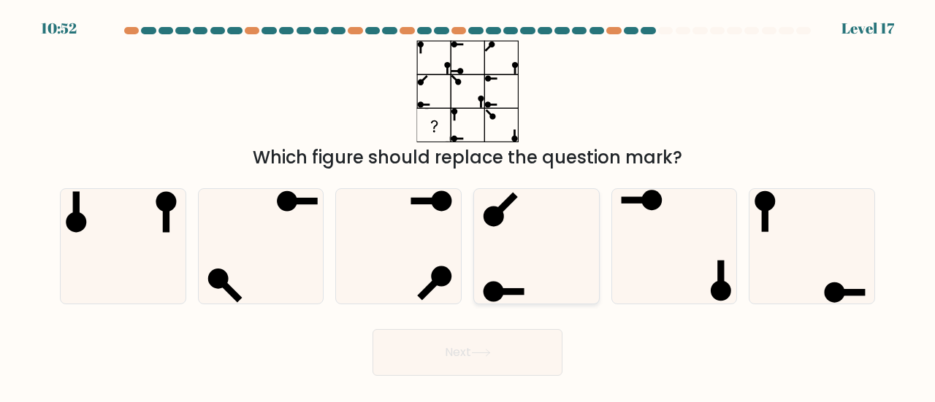
drag, startPoint x: 688, startPoint y: 255, endPoint x: 563, endPoint y: 294, distance: 131.0
click at [688, 256] on icon at bounding box center [674, 246] width 115 height 115
click at [468, 205] on input "e." at bounding box center [467, 204] width 1 height 4
radio input "true"
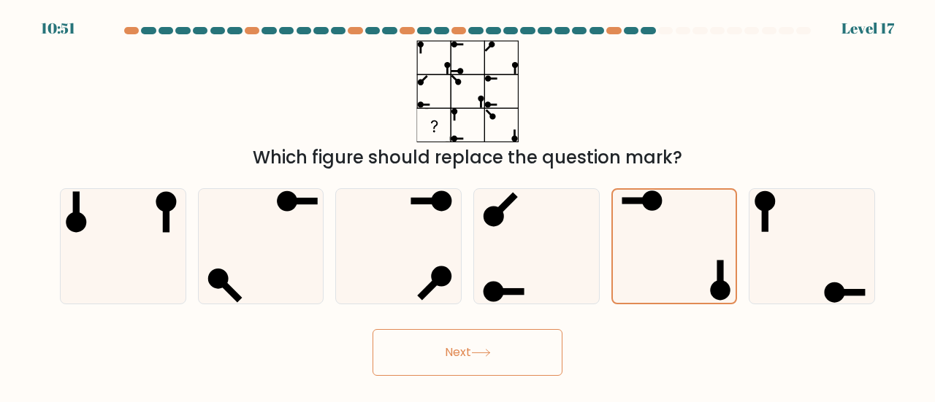
click at [451, 364] on button "Next" at bounding box center [467, 352] width 190 height 47
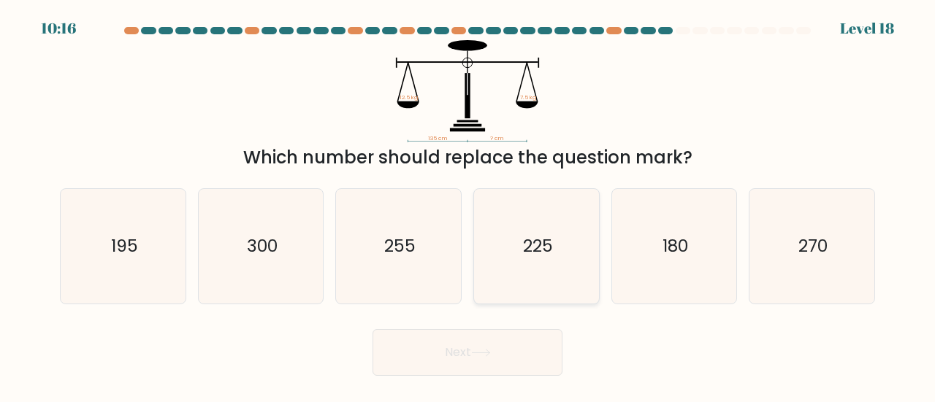
drag, startPoint x: 593, startPoint y: 228, endPoint x: 587, endPoint y: 280, distance: 52.9
click at [594, 230] on div "225" at bounding box center [536, 246] width 126 height 116
click at [468, 205] on input "d. 225" at bounding box center [467, 204] width 1 height 4
radio input "true"
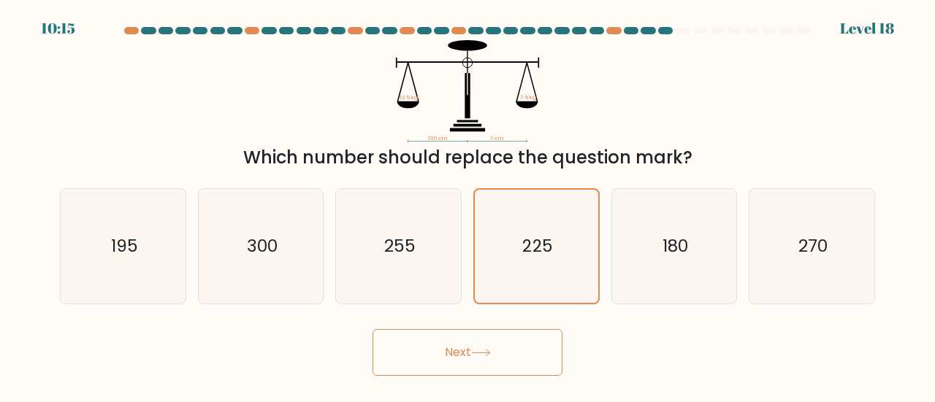
click at [540, 351] on button "Next" at bounding box center [467, 352] width 190 height 47
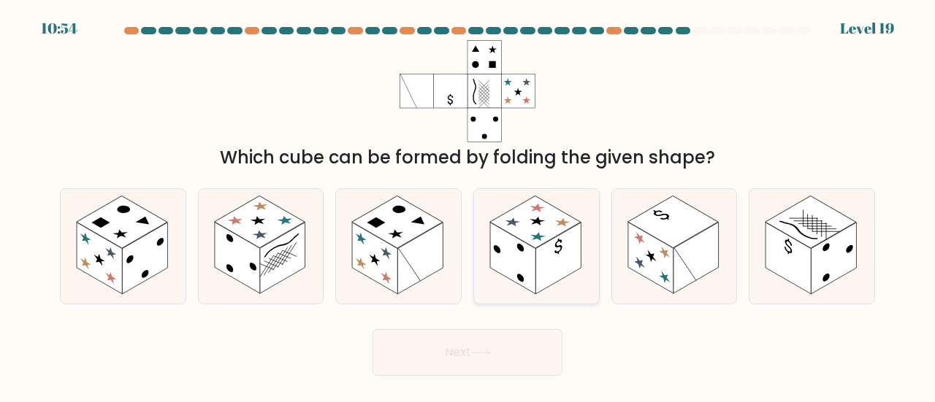
click at [562, 232] on rect at bounding box center [535, 222] width 91 height 53
click at [468, 205] on input "d." at bounding box center [467, 204] width 1 height 4
radio input "true"
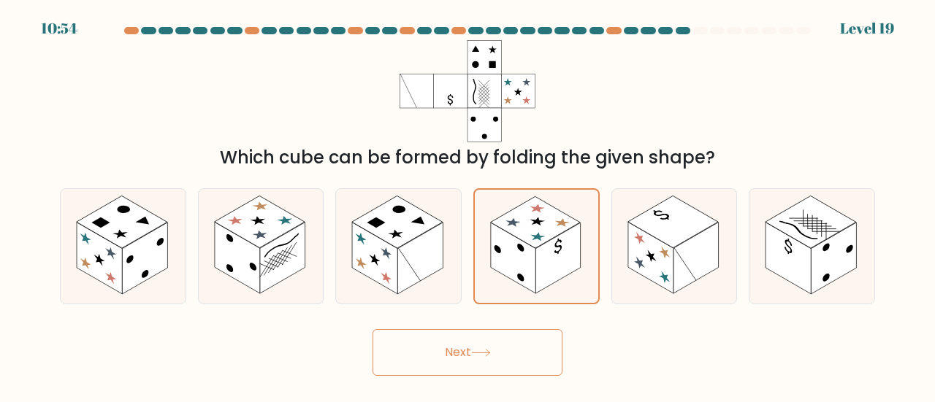
click at [513, 362] on button "Next" at bounding box center [467, 352] width 190 height 47
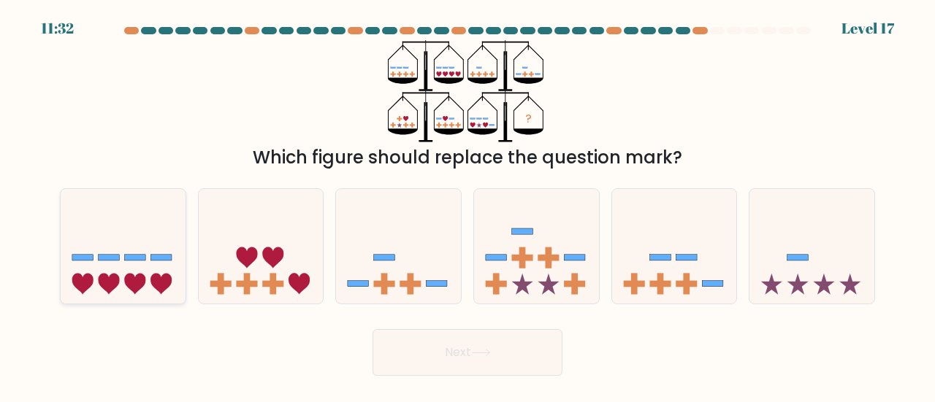
click at [145, 273] on icon at bounding box center [123, 246] width 125 height 103
click at [467, 205] on input "a." at bounding box center [467, 204] width 1 height 4
radio input "true"
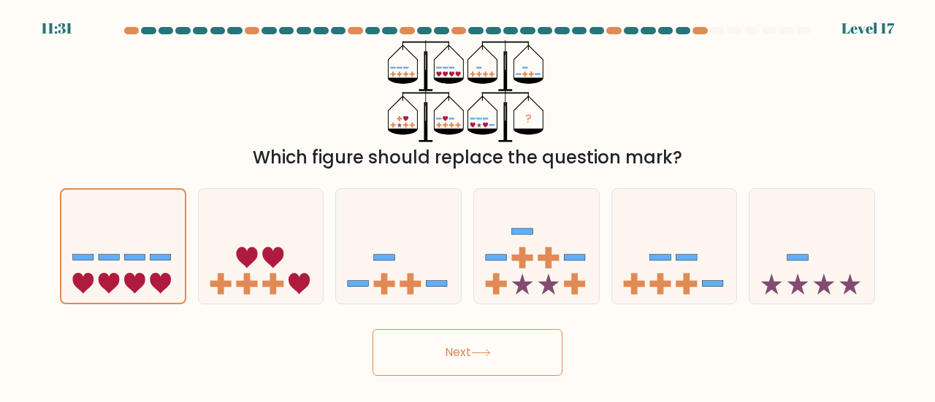
click at [451, 349] on button "Next" at bounding box center [467, 352] width 190 height 47
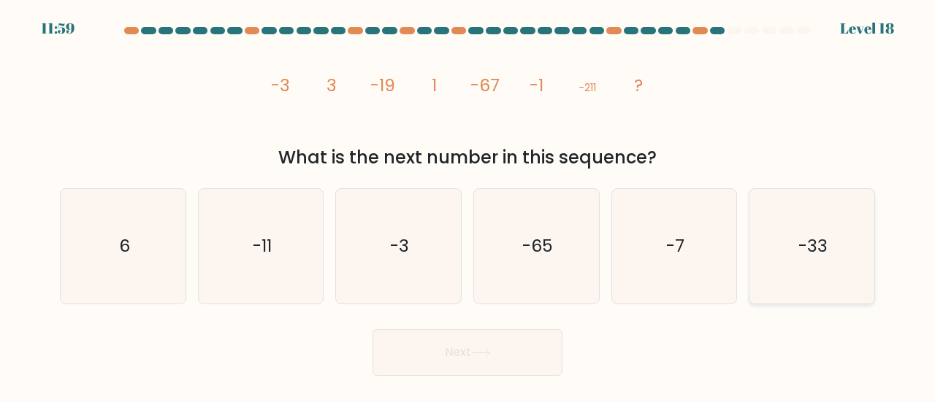
click at [818, 261] on icon "-33" at bounding box center [811, 246] width 115 height 115
click at [468, 205] on input "f. -33" at bounding box center [467, 204] width 1 height 4
radio input "true"
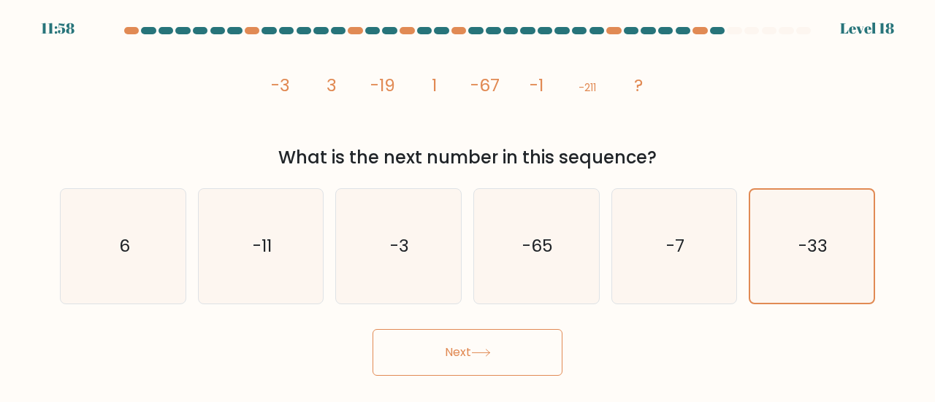
click at [498, 357] on button "Next" at bounding box center [467, 352] width 190 height 47
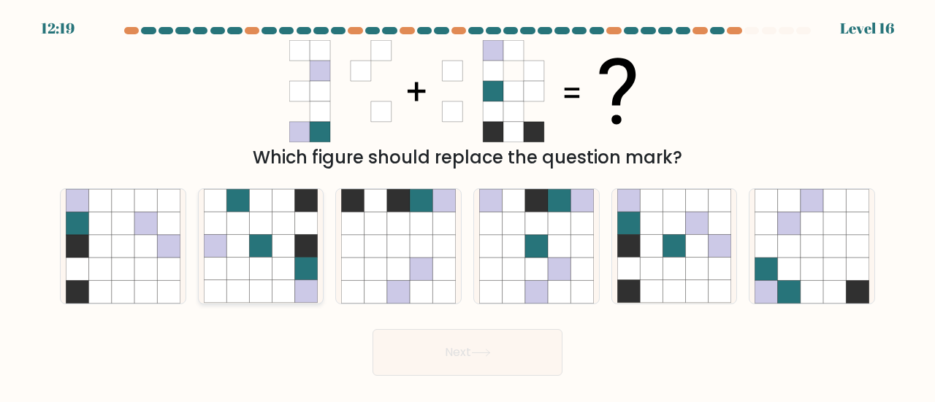
drag, startPoint x: 294, startPoint y: 243, endPoint x: 311, endPoint y: 264, distance: 26.9
click at [295, 243] on icon at bounding box center [261, 246] width 115 height 115
click at [467, 205] on input "b." at bounding box center [467, 204] width 1 height 4
radio input "true"
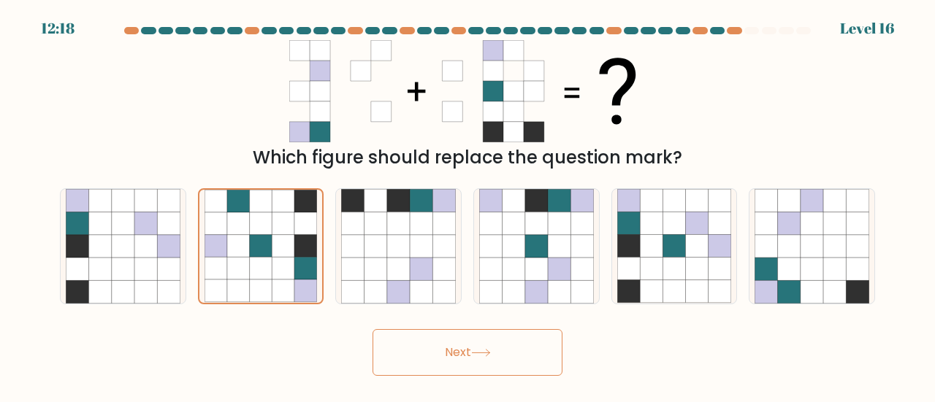
click at [434, 351] on button "Next" at bounding box center [467, 352] width 190 height 47
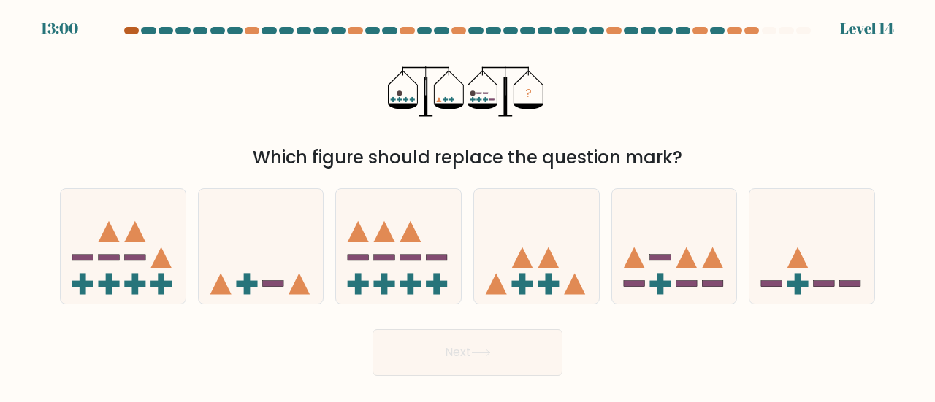
click at [138, 32] on div at bounding box center [131, 30] width 15 height 7
click at [251, 30] on div at bounding box center [252, 30] width 15 height 7
click at [253, 31] on div at bounding box center [252, 30] width 15 height 7
drag, startPoint x: 757, startPoint y: 260, endPoint x: 727, endPoint y: 274, distance: 33.0
click at [757, 259] on icon at bounding box center [811, 246] width 125 height 103
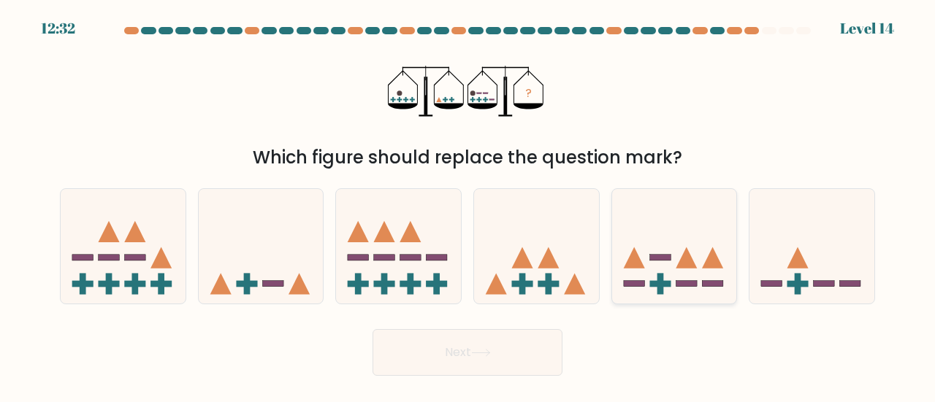
click at [468, 205] on input "f." at bounding box center [467, 204] width 1 height 4
radio input "true"
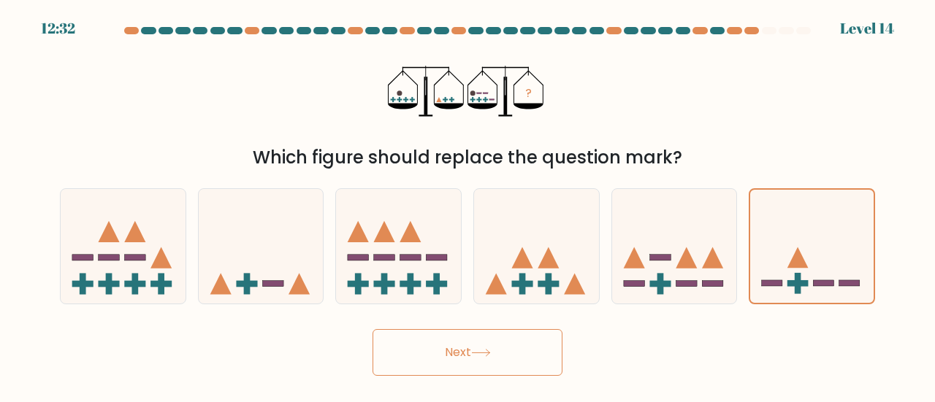
click at [505, 356] on button "Next" at bounding box center [467, 352] width 190 height 47
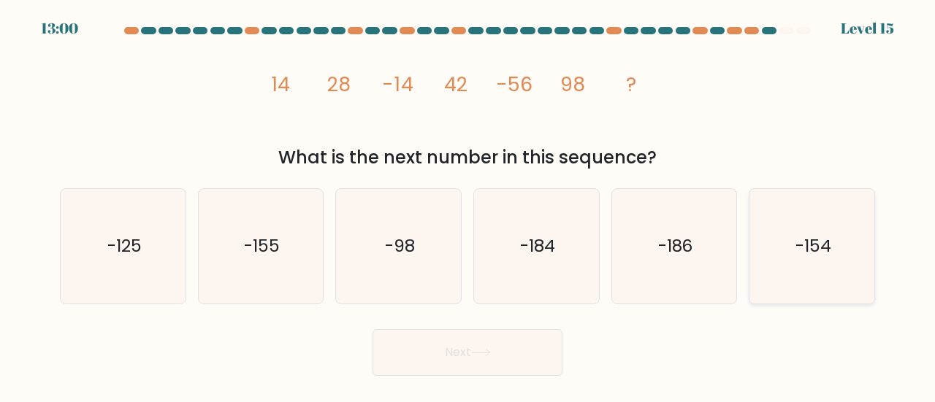
click at [819, 276] on icon "-154" at bounding box center [811, 246] width 115 height 115
click at [468, 205] on input "f. -154" at bounding box center [467, 204] width 1 height 4
radio input "true"
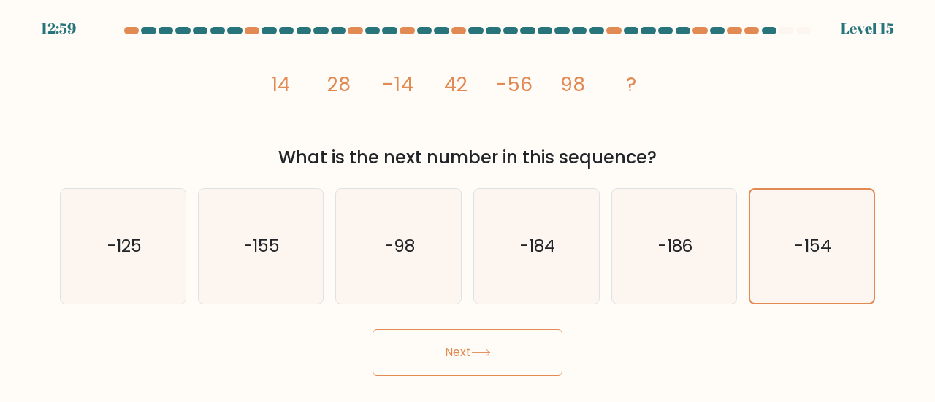
click at [521, 351] on button "Next" at bounding box center [467, 352] width 190 height 47
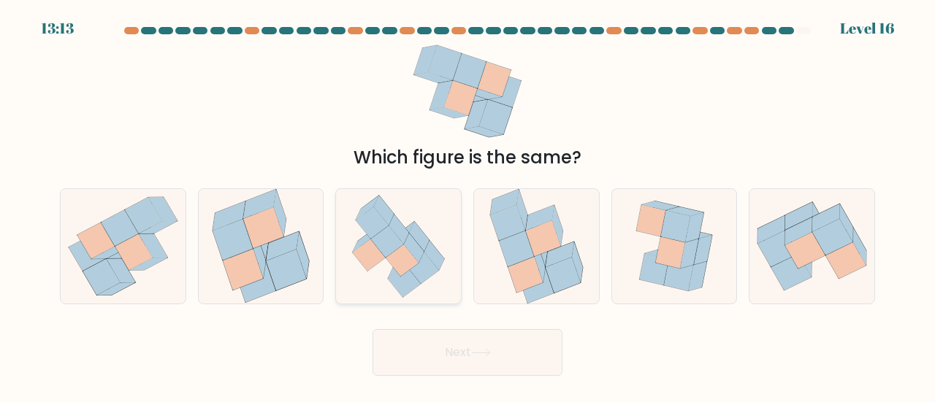
click at [405, 257] on icon at bounding box center [402, 261] width 33 height 32
click at [467, 205] on input "c." at bounding box center [467, 204] width 1 height 4
radio input "true"
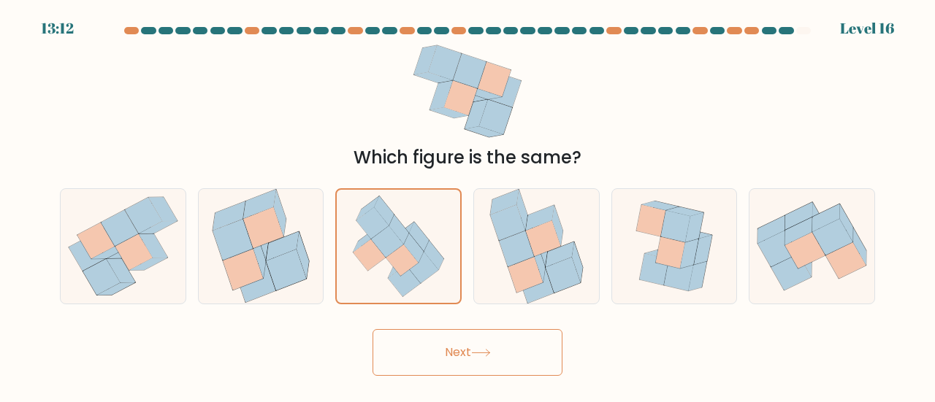
click at [494, 356] on button "Next" at bounding box center [467, 352] width 190 height 47
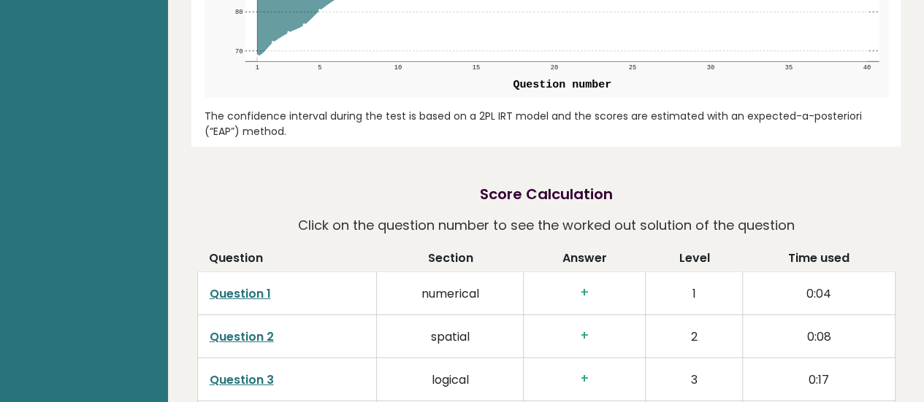
scroll to position [2264, 0]
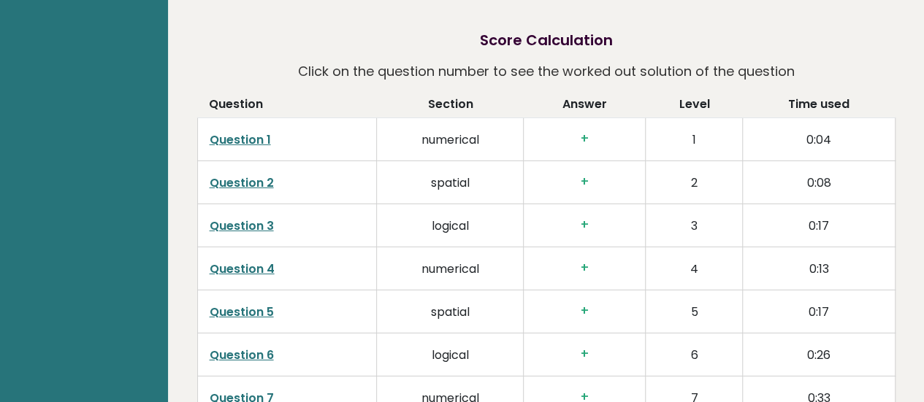
click at [236, 132] on link "Question 1" at bounding box center [240, 139] width 61 height 17
click at [582, 131] on h3 "+" at bounding box center [584, 138] width 98 height 15
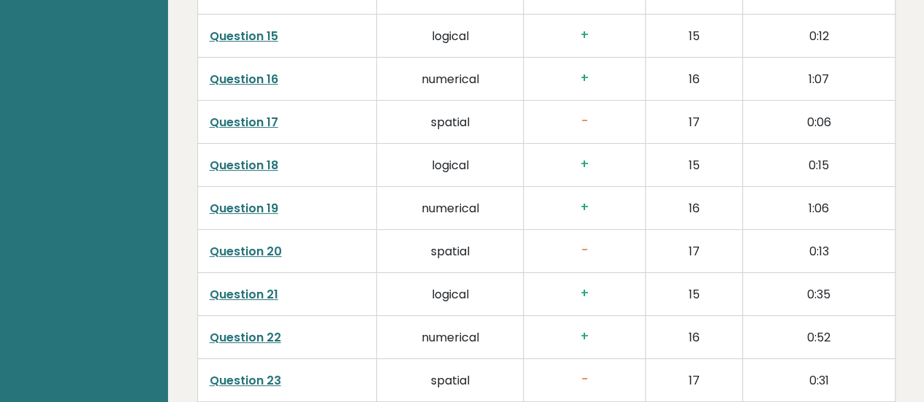
scroll to position [2994, 0]
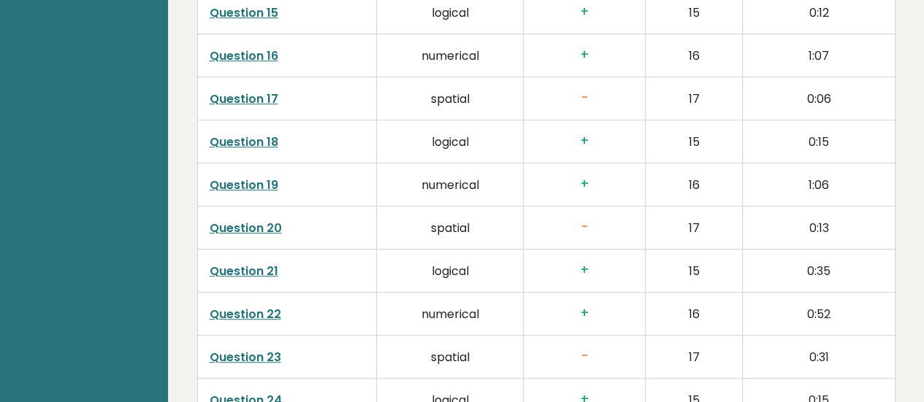
click at [234, 91] on link "Question 17" at bounding box center [244, 99] width 69 height 17
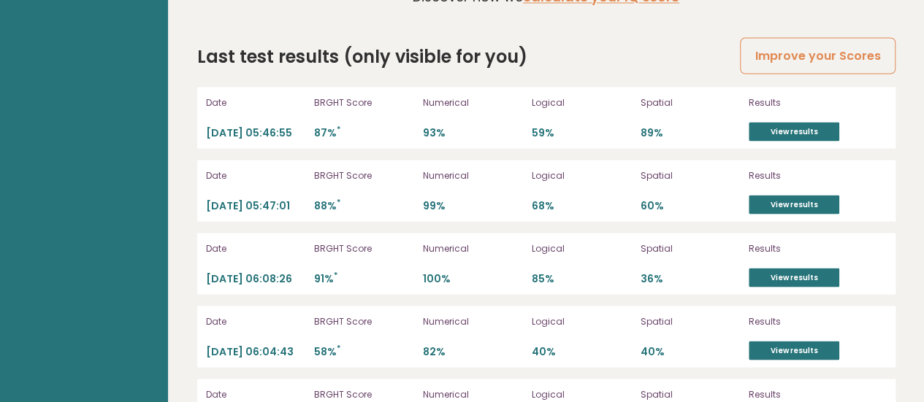
scroll to position [4163, 0]
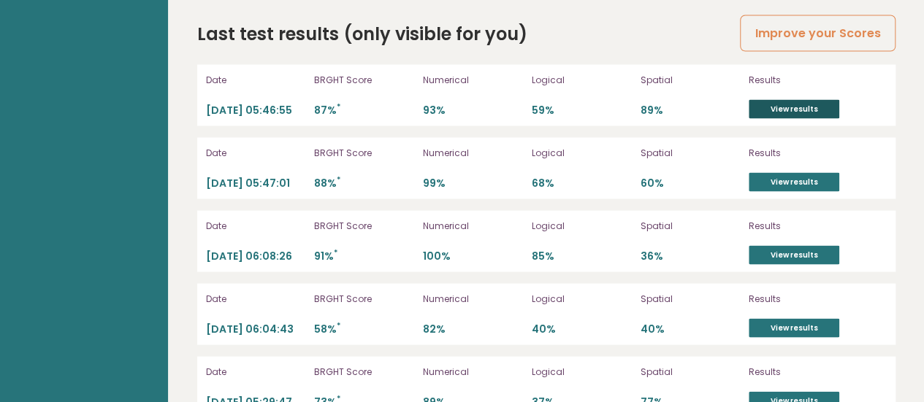
click at [794, 100] on link "View results" at bounding box center [794, 109] width 91 height 19
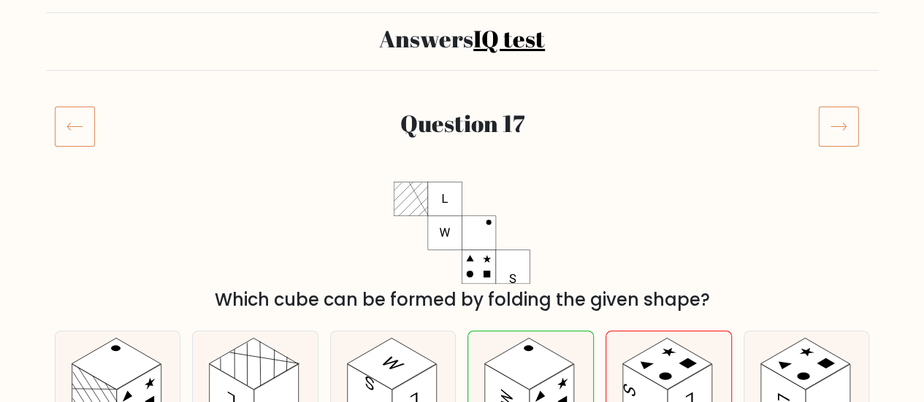
scroll to position [72, 0]
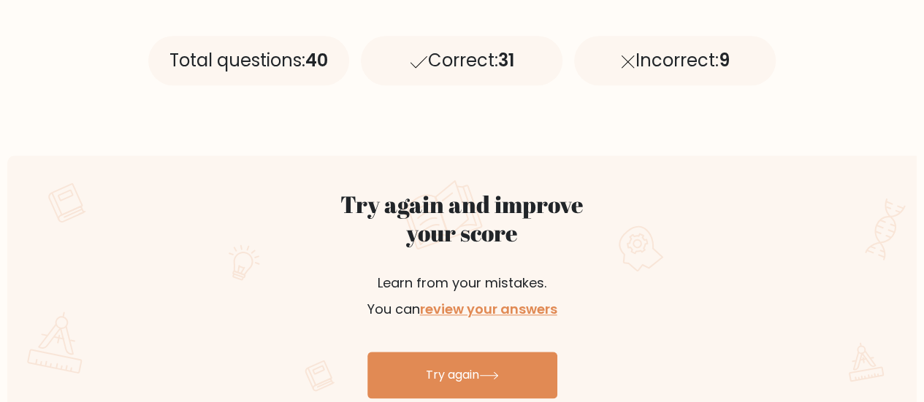
scroll to position [730, 0]
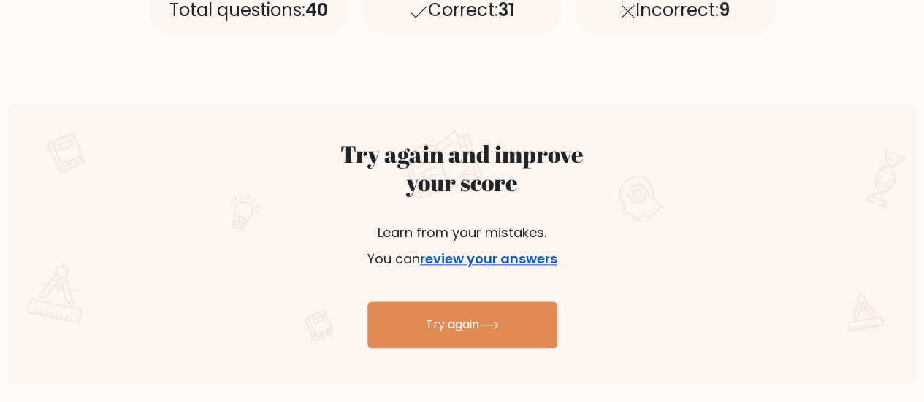
click at [463, 261] on link "review your answers" at bounding box center [488, 259] width 137 height 18
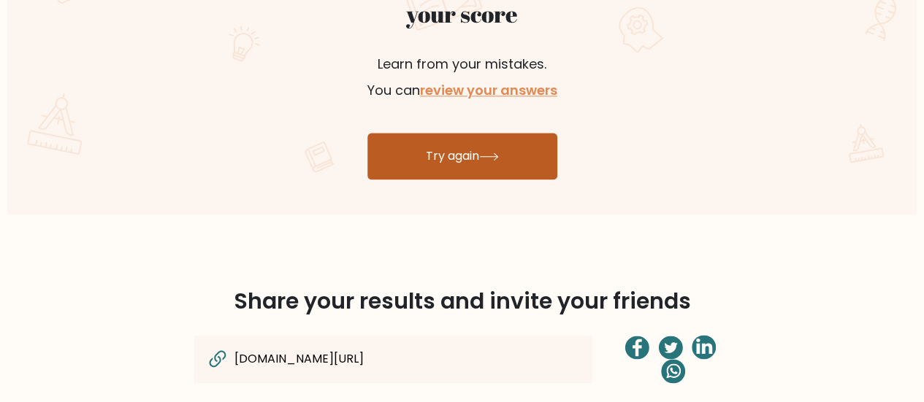
scroll to position [876, 0]
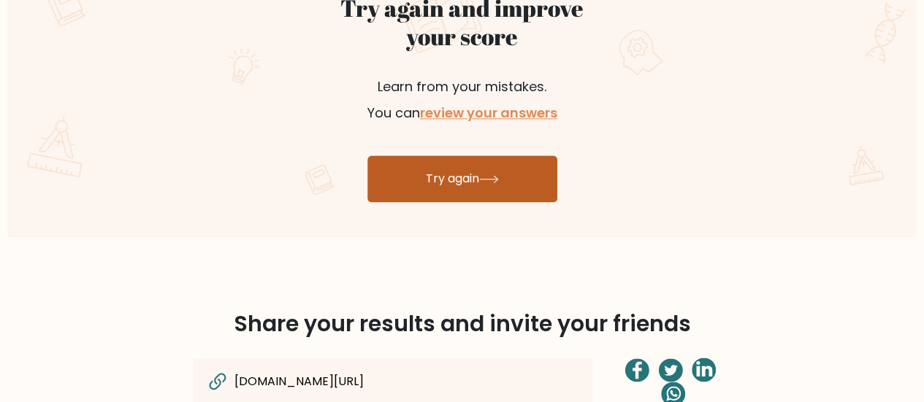
click at [480, 166] on link "Try again" at bounding box center [462, 179] width 190 height 47
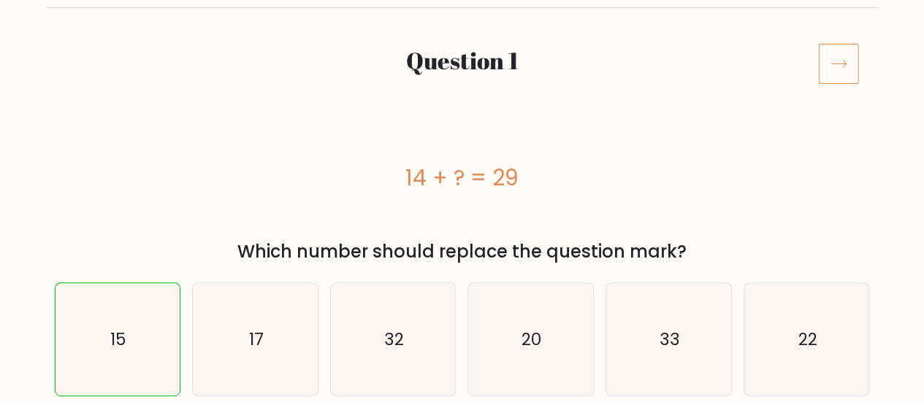
scroll to position [219, 0]
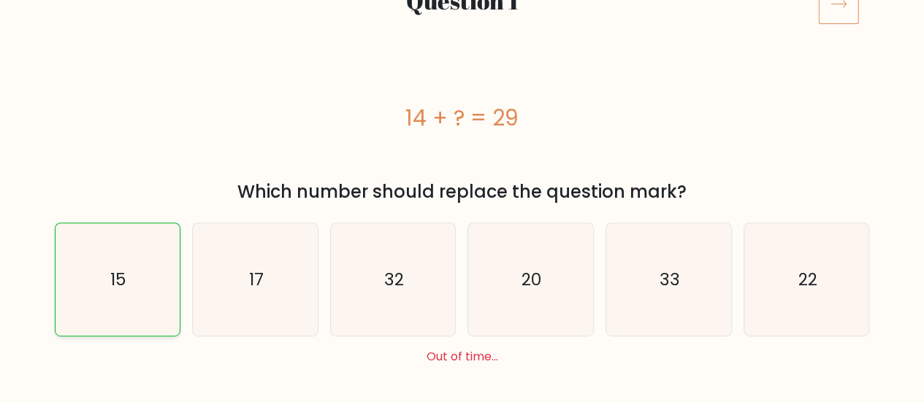
click at [138, 297] on icon "15" at bounding box center [117, 279] width 113 height 113
radio input "true"
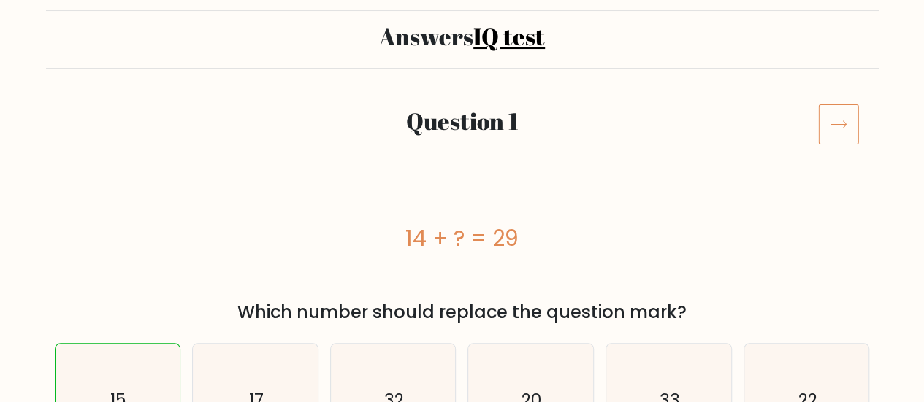
scroll to position [0, 0]
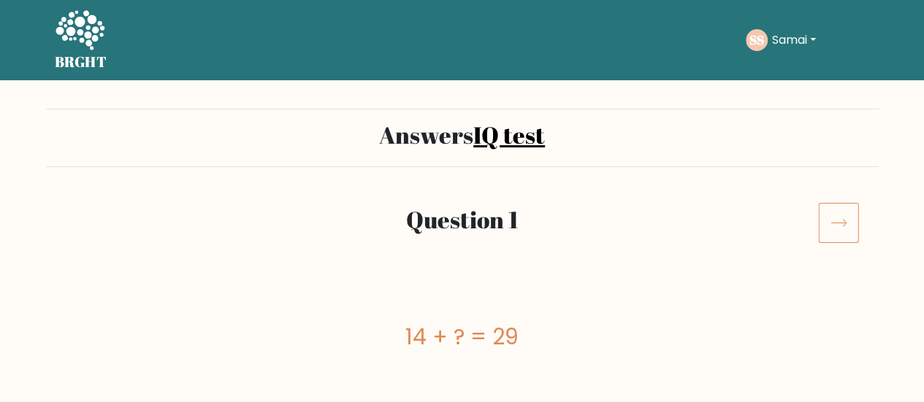
click at [830, 223] on icon at bounding box center [838, 222] width 41 height 41
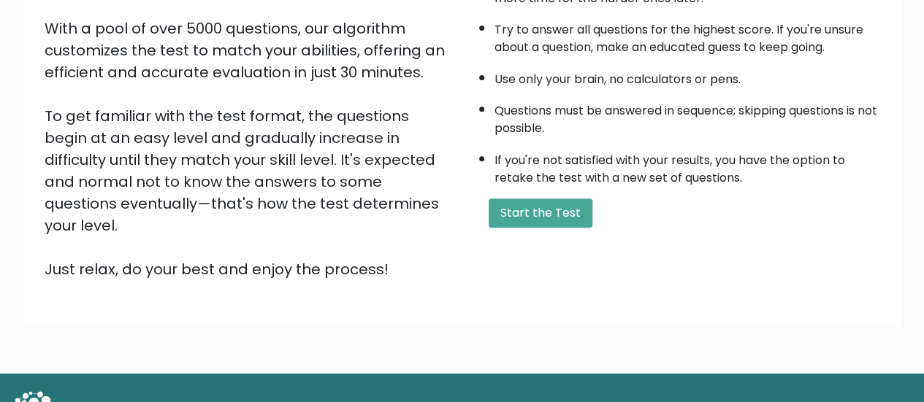
scroll to position [266, 0]
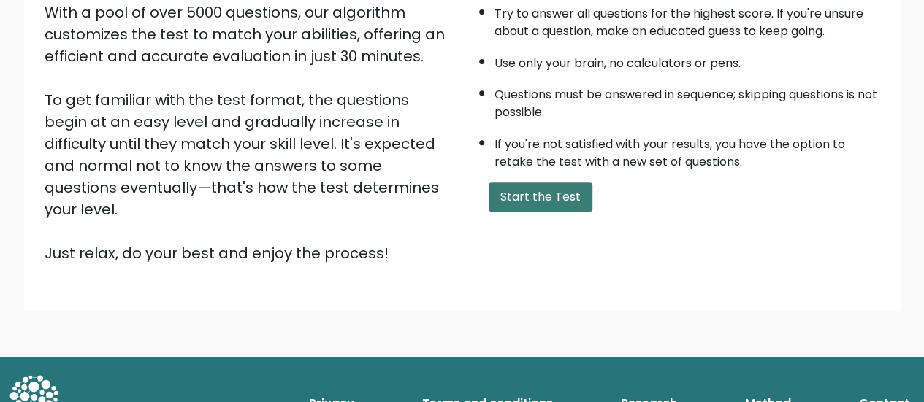
click at [526, 198] on button "Start the Test" at bounding box center [541, 197] width 104 height 29
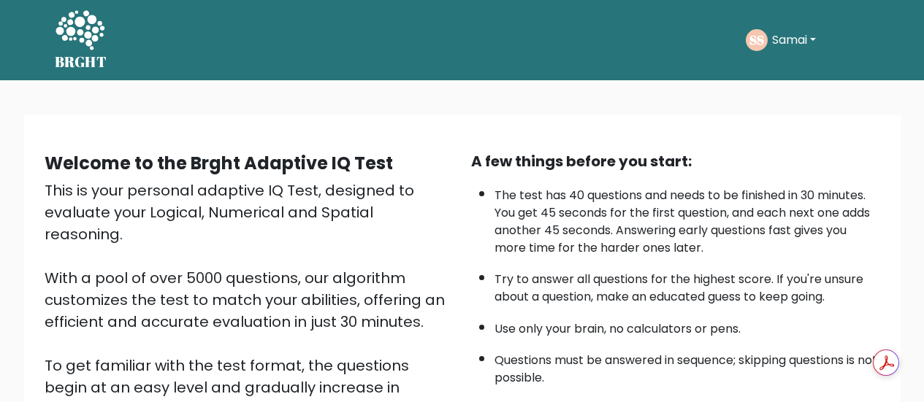
scroll to position [213, 0]
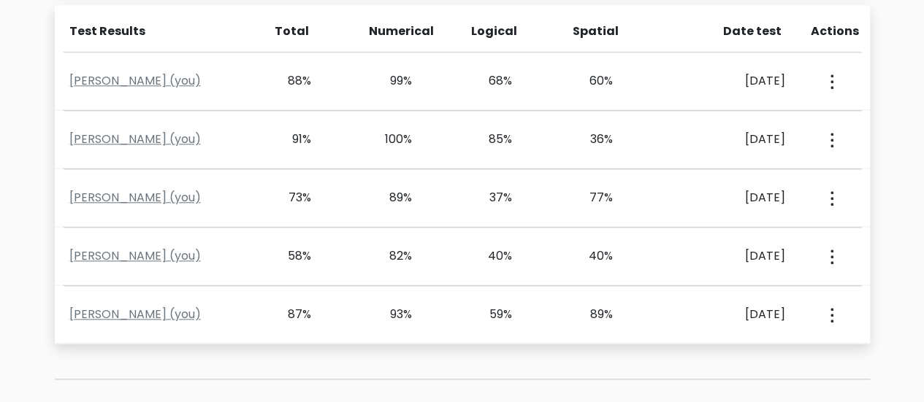
scroll to position [669, 0]
